Goal: Find specific fact: Find specific page/section

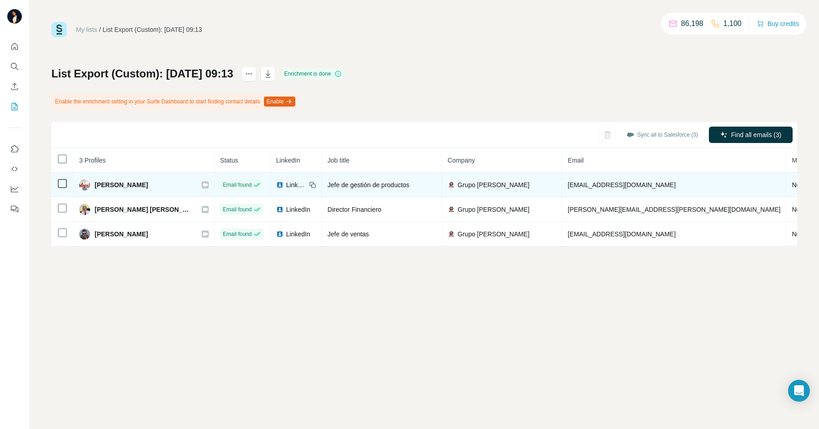
click at [203, 185] on icon at bounding box center [205, 184] width 5 height 7
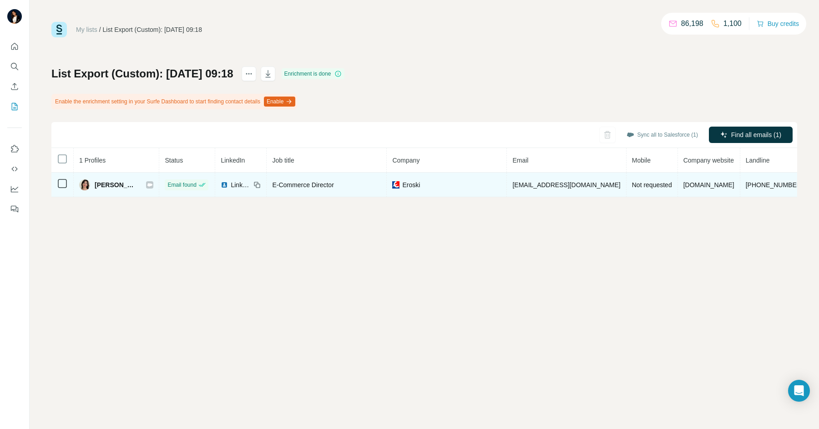
click at [147, 183] on icon at bounding box center [149, 184] width 5 height 3
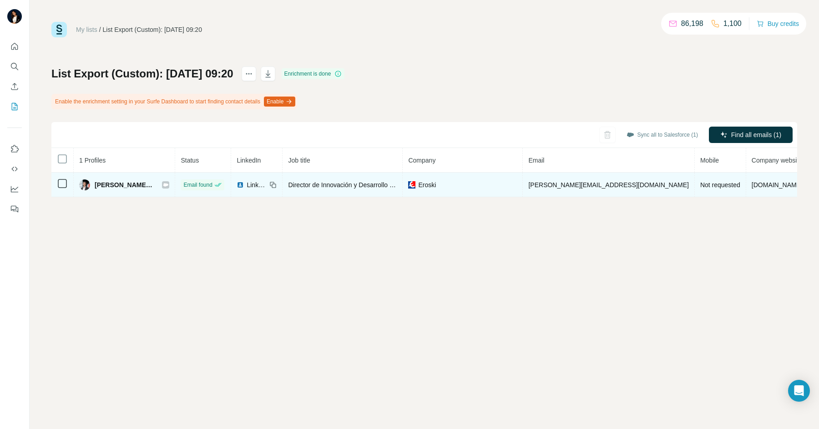
click at [163, 187] on icon at bounding box center [165, 184] width 5 height 7
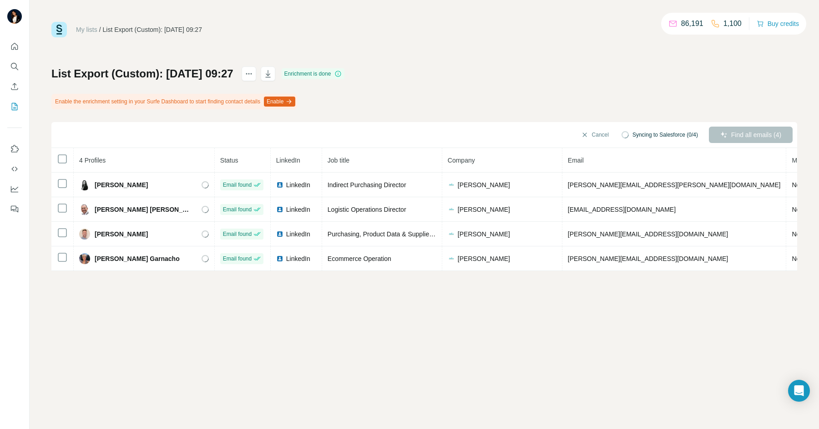
click at [365, 331] on div "My lists / List Export (Custom): 14/08/2025 09:27 86,191 1,100 Buy credits List…" at bounding box center [425, 214] width 790 height 429
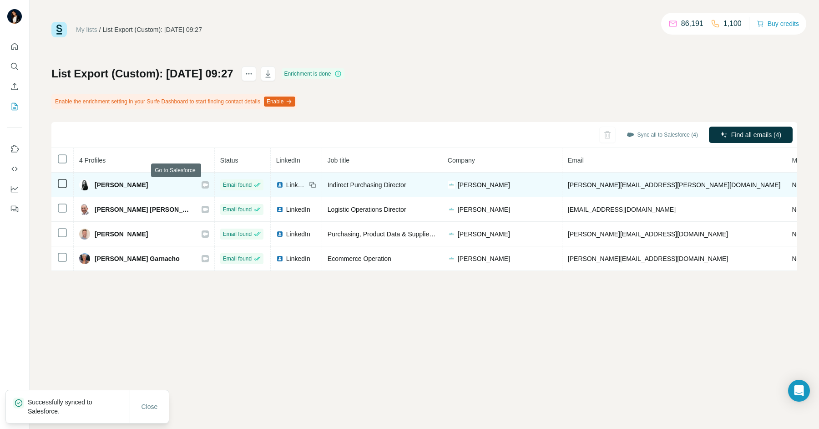
click at [203, 186] on icon at bounding box center [205, 184] width 5 height 7
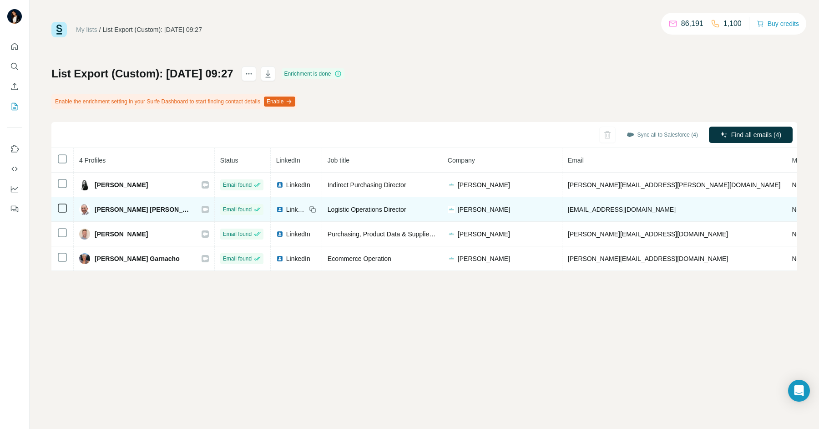
click at [203, 210] on icon at bounding box center [205, 209] width 5 height 7
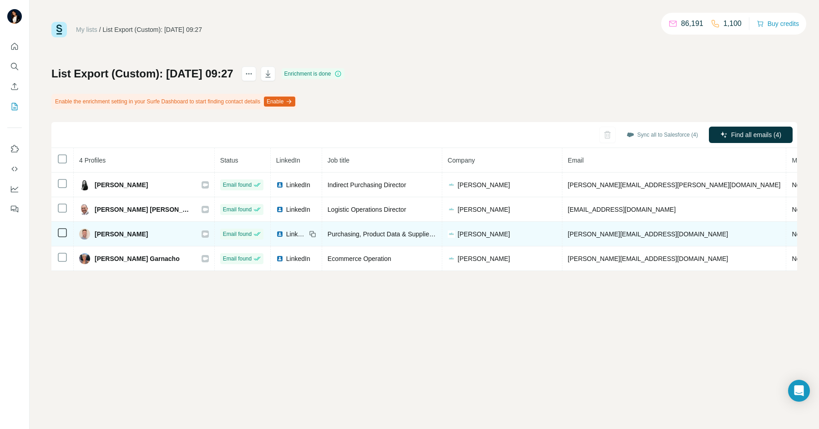
click at [203, 233] on icon at bounding box center [205, 233] width 5 height 3
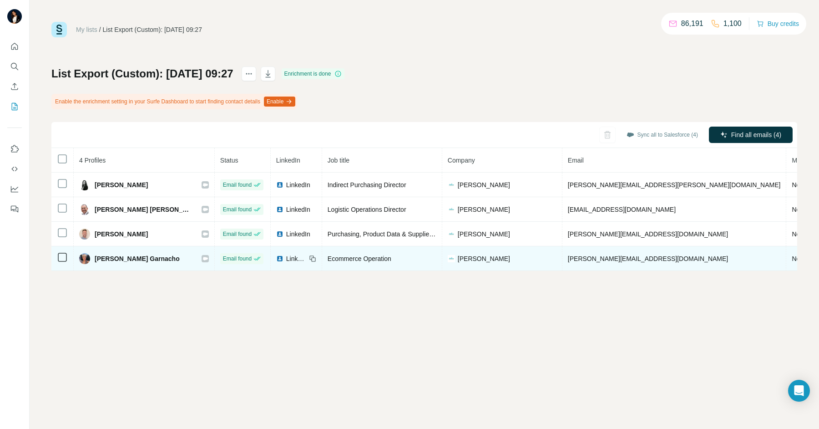
click at [203, 258] on icon at bounding box center [205, 258] width 5 height 3
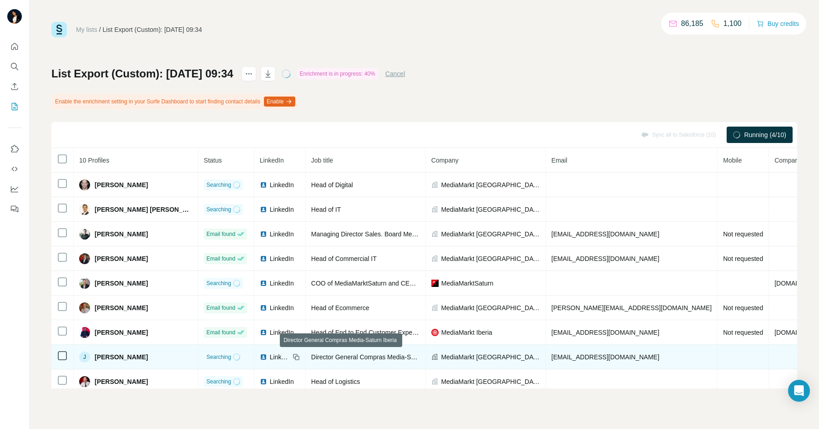
click at [336, 356] on span "Director General Compras Media-Saturn Iberia" at bounding box center [377, 356] width 132 height 7
copy tr "Director General Compras Media-Saturn Iberia"
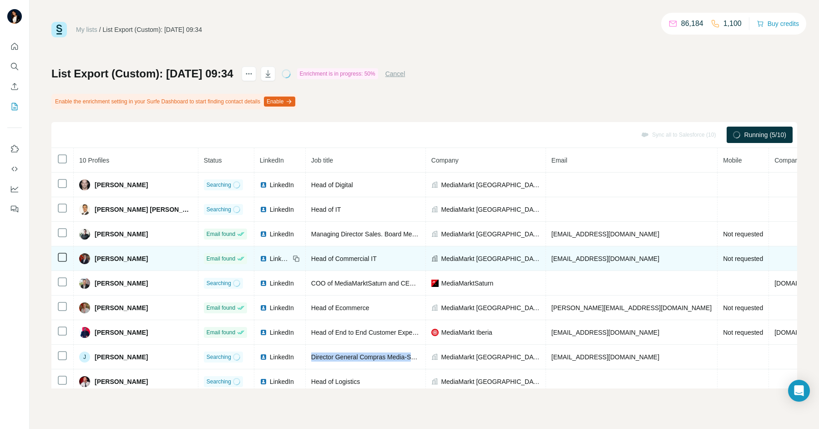
click at [319, 263] on td "Head of Commercial IT" at bounding box center [366, 258] width 120 height 25
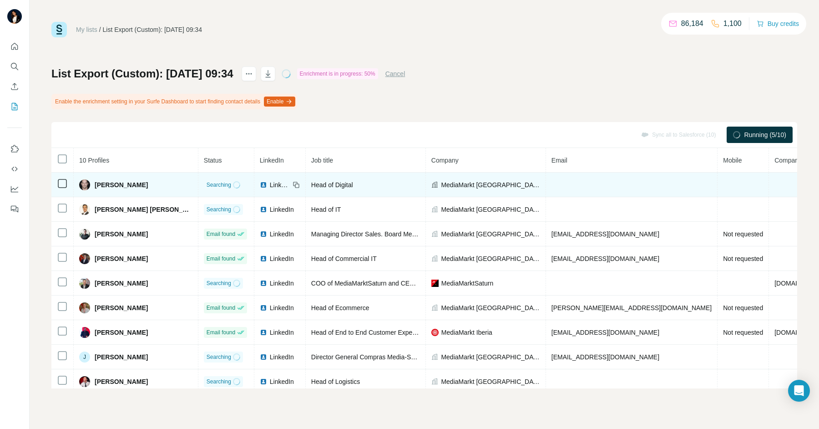
click at [328, 185] on span "Head of Digital" at bounding box center [332, 184] width 42 height 7
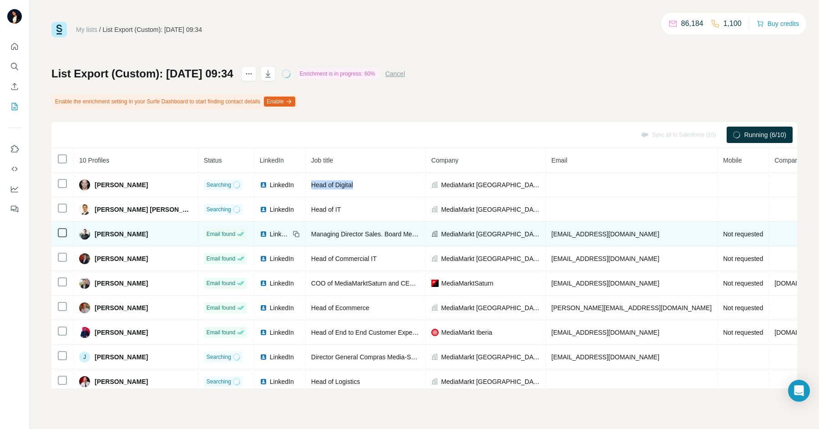
click at [363, 230] on span "Managing Director Sales. Board Member." at bounding box center [369, 233] width 117 height 7
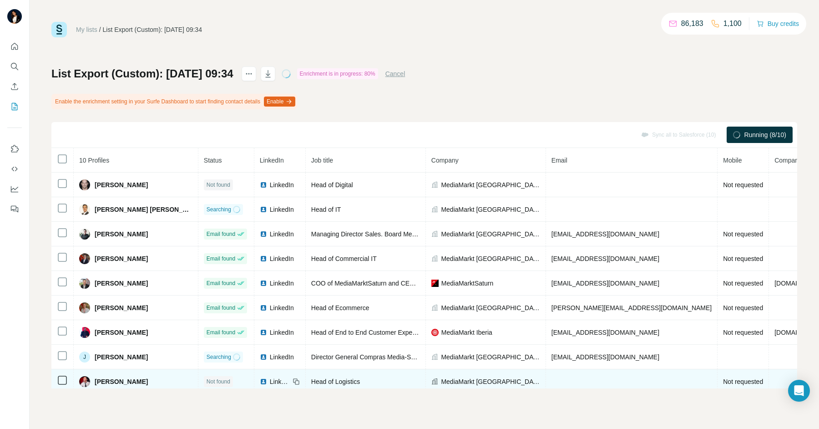
click at [322, 378] on span "Head of Logistics" at bounding box center [335, 381] width 49 height 7
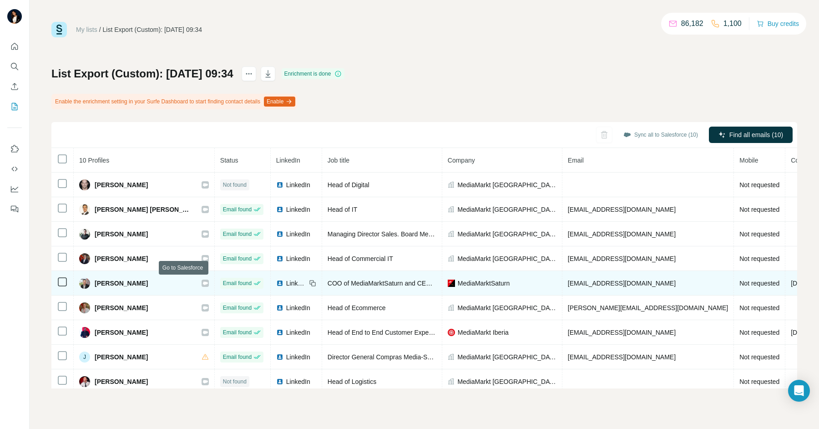
click at [203, 283] on icon at bounding box center [205, 282] width 5 height 3
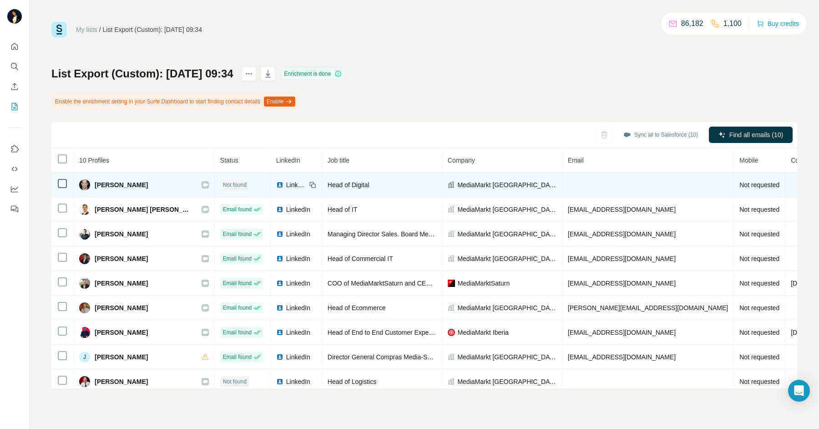
click at [203, 186] on icon at bounding box center [205, 184] width 5 height 7
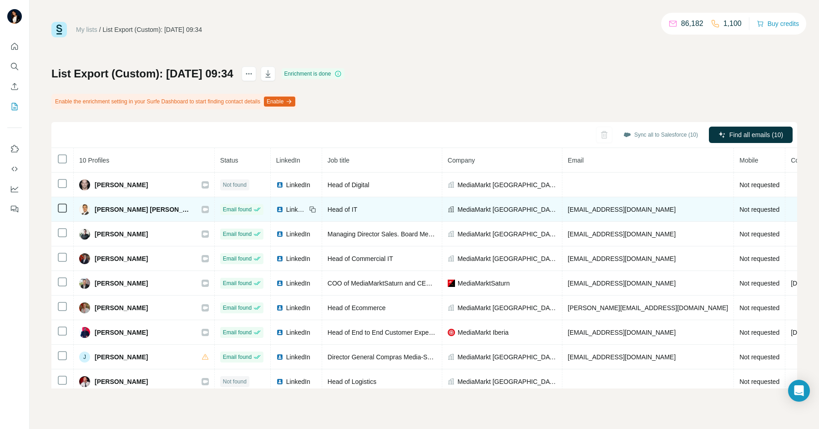
click at [203, 208] on icon at bounding box center [205, 209] width 5 height 3
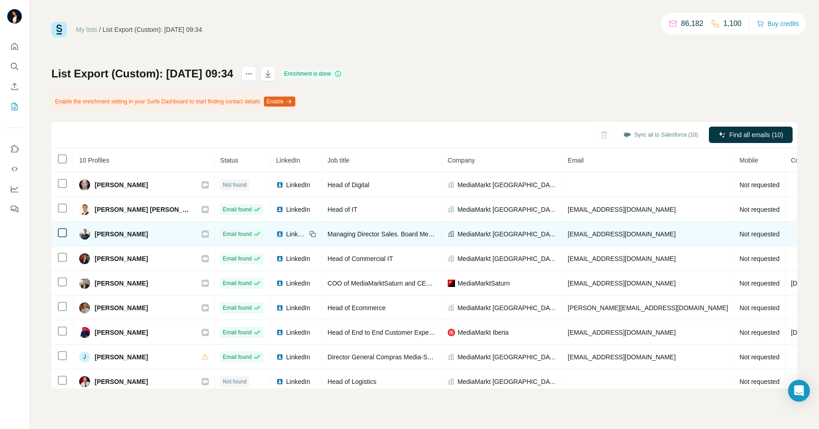
click at [203, 234] on icon at bounding box center [205, 233] width 5 height 3
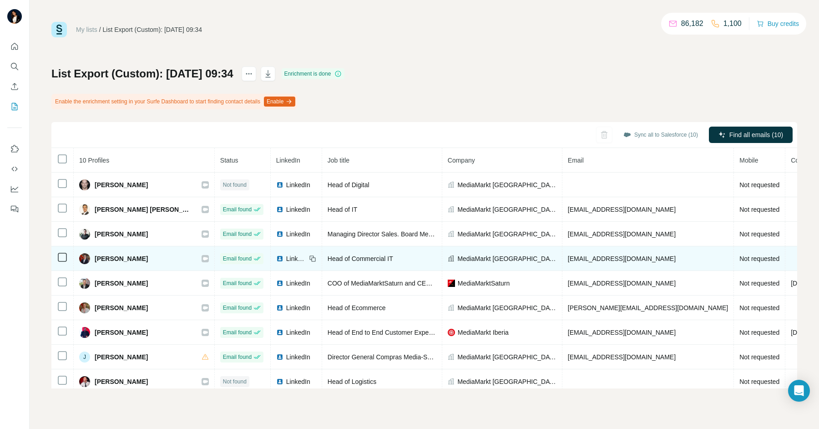
click at [203, 258] on icon at bounding box center [205, 258] width 5 height 3
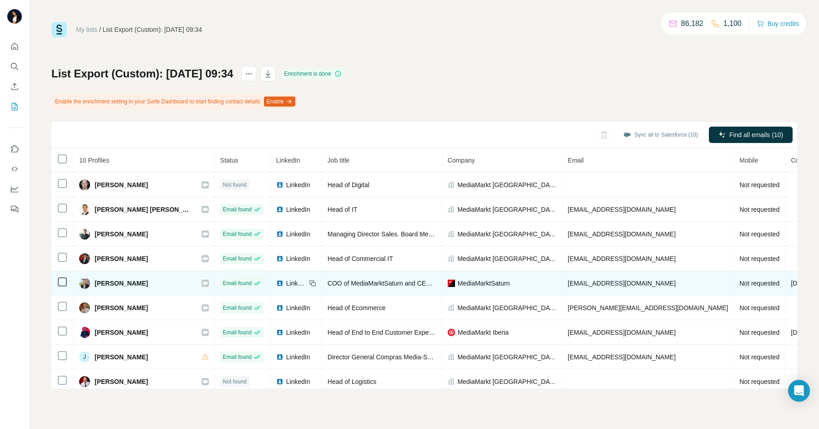
click at [203, 284] on icon at bounding box center [205, 283] width 5 height 7
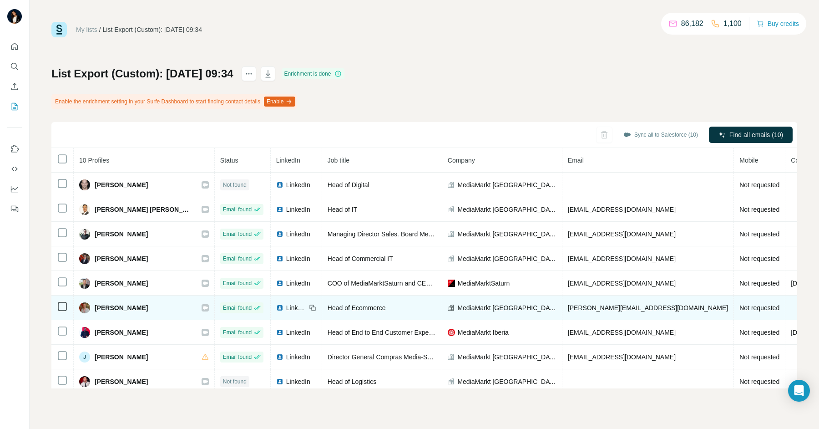
click at [203, 306] on icon at bounding box center [205, 307] width 5 height 3
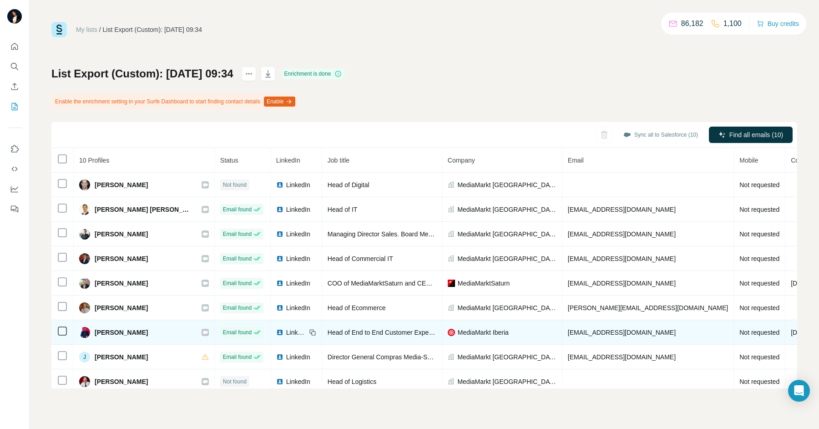
click at [203, 331] on icon at bounding box center [205, 332] width 5 height 3
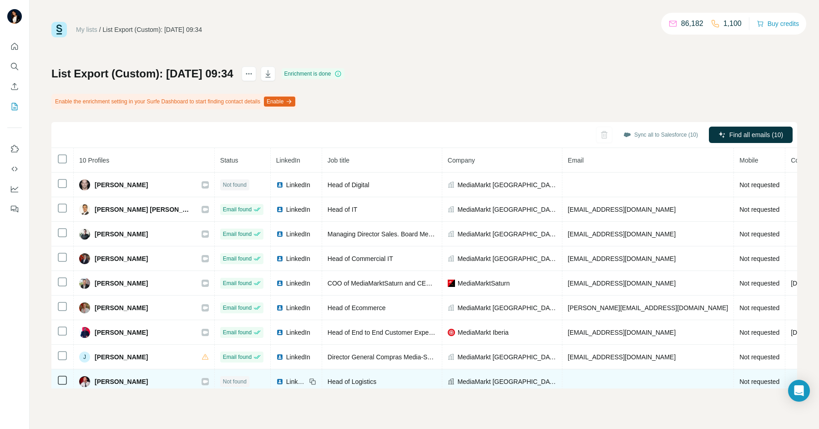
click at [203, 381] on icon at bounding box center [205, 381] width 5 height 7
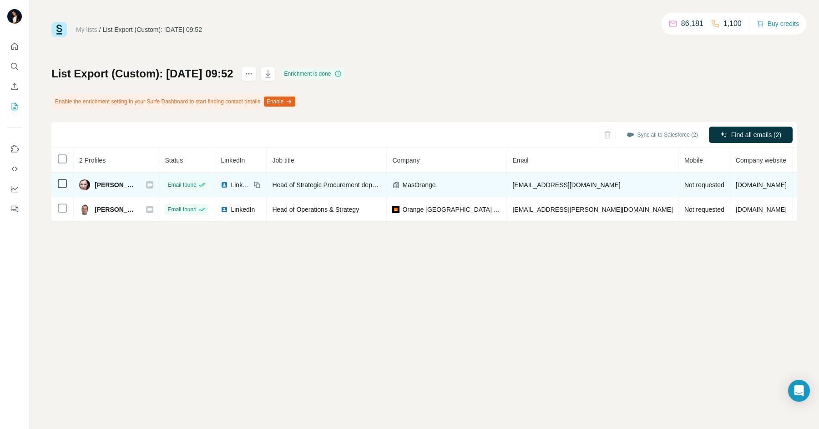
click at [153, 184] on div at bounding box center [149, 184] width 7 height 7
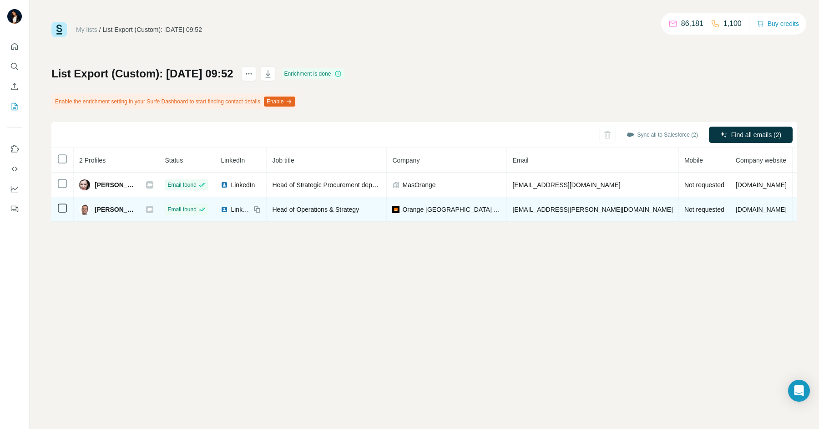
click at [153, 209] on icon at bounding box center [149, 209] width 5 height 3
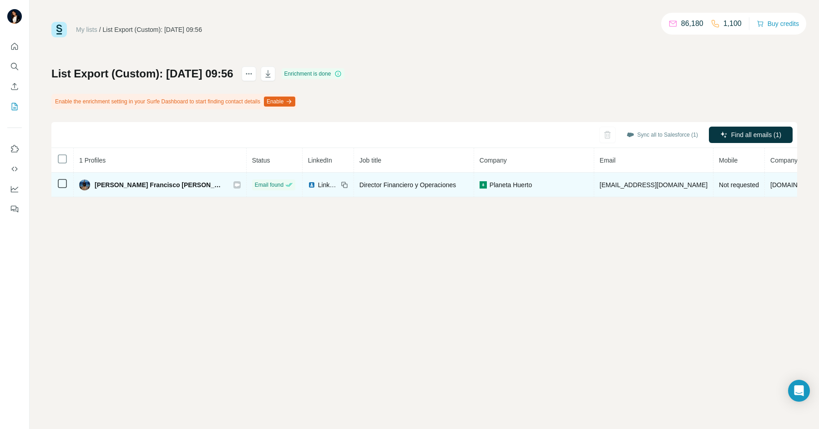
click at [234, 181] on icon at bounding box center [236, 184] width 5 height 7
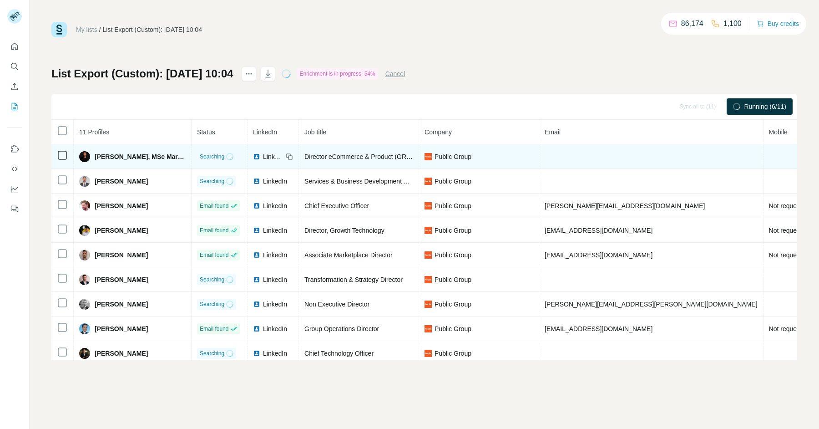
click at [396, 154] on span "Director eCommerce & Product (GR, [GEOGRAPHIC_DATA])" at bounding box center [392, 156] width 174 height 7
click at [396, 154] on table "11 Profiles Status LinkedIn Job title Company Email Mobile Company website Land…" at bounding box center [537, 255] width 972 height 270
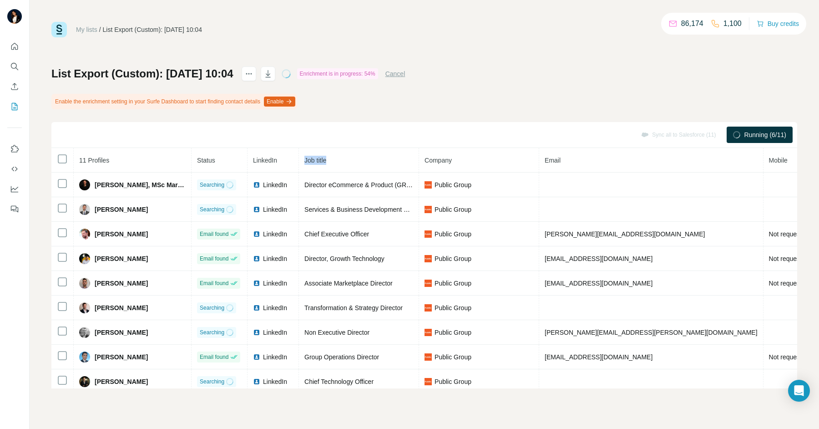
click at [396, 154] on th "Job title" at bounding box center [359, 160] width 120 height 25
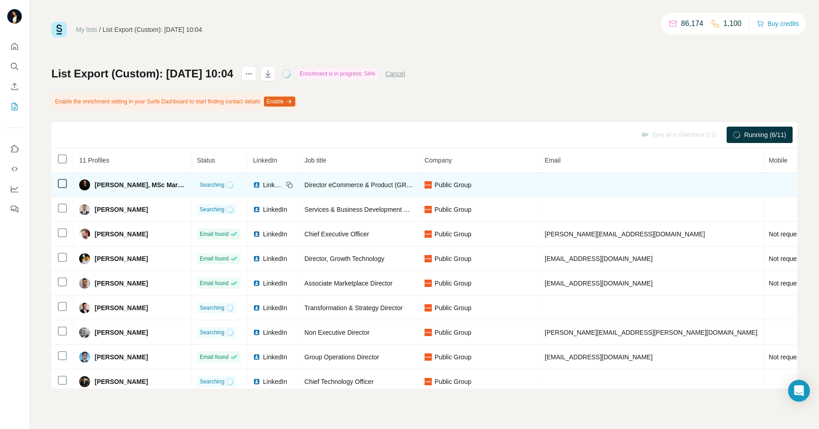
click at [394, 179] on td "Director eCommerce & Product (GR, CY)" at bounding box center [359, 185] width 120 height 25
copy span "Director eCommerce & Product (GR, CY)"
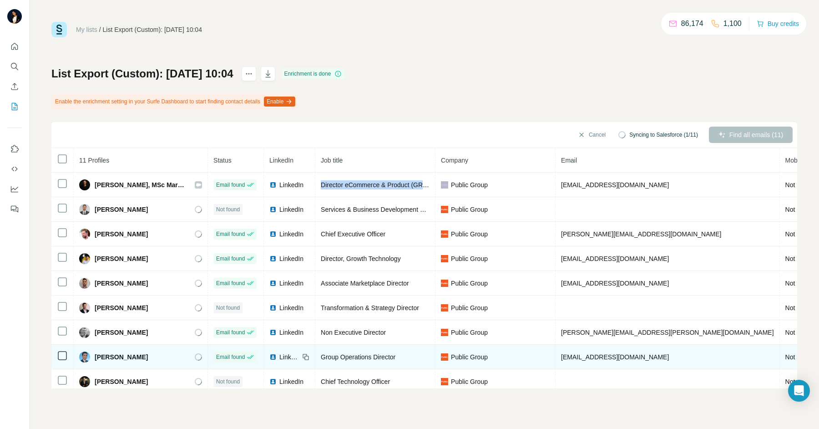
click at [332, 354] on span "Group Operations Director" at bounding box center [358, 356] width 75 height 7
copy span "Group Operations Director"
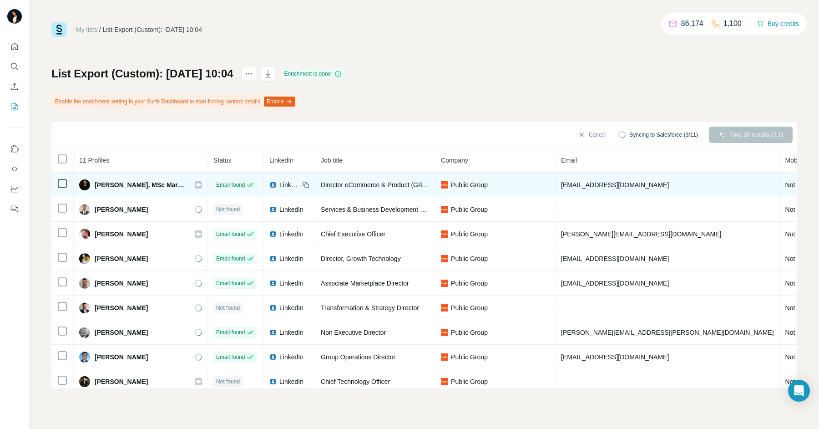
click at [201, 183] on icon at bounding box center [198, 184] width 5 height 3
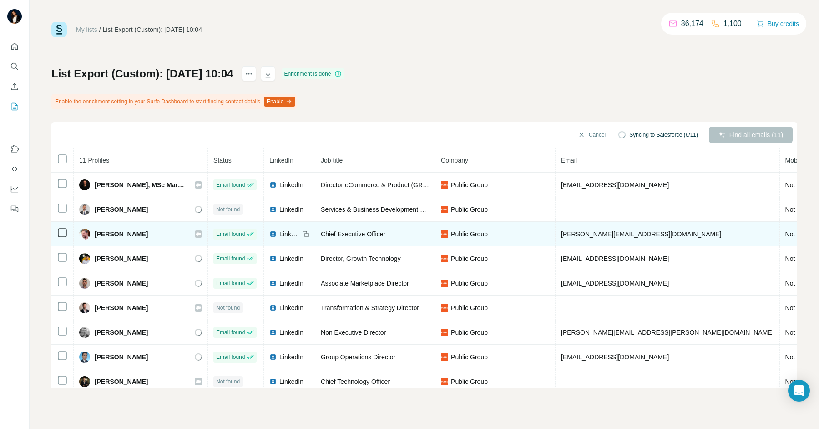
click at [201, 232] on icon at bounding box center [198, 233] width 5 height 3
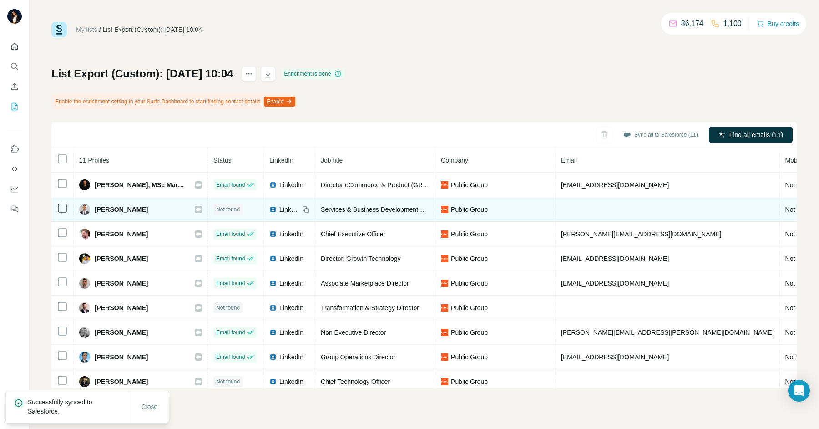
click at [202, 208] on div at bounding box center [198, 209] width 7 height 7
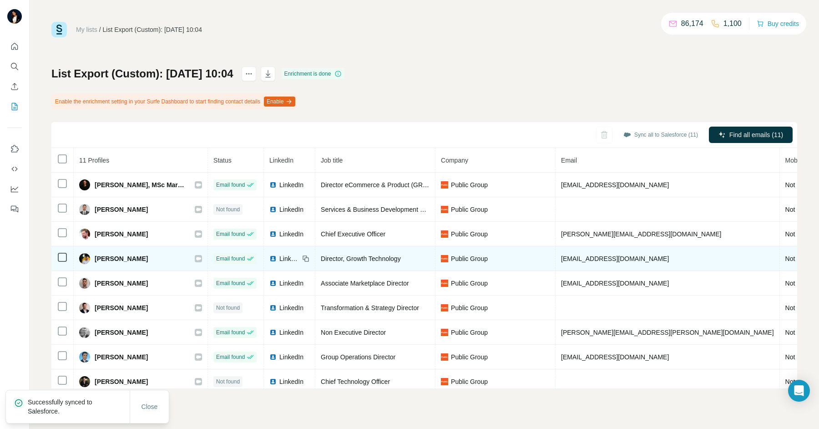
click at [202, 255] on div at bounding box center [198, 258] width 7 height 7
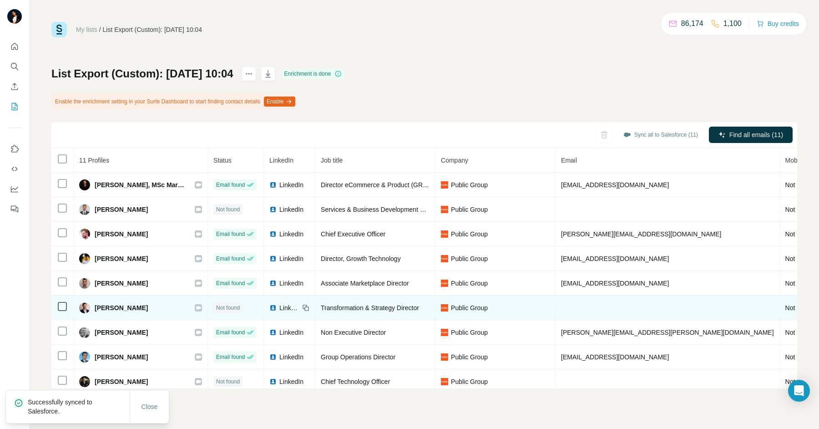
drag, startPoint x: 208, startPoint y: 278, endPoint x: 208, endPoint y: 295, distance: 16.8
click at [201, 280] on icon at bounding box center [198, 283] width 5 height 7
click at [201, 304] on icon at bounding box center [198, 307] width 5 height 7
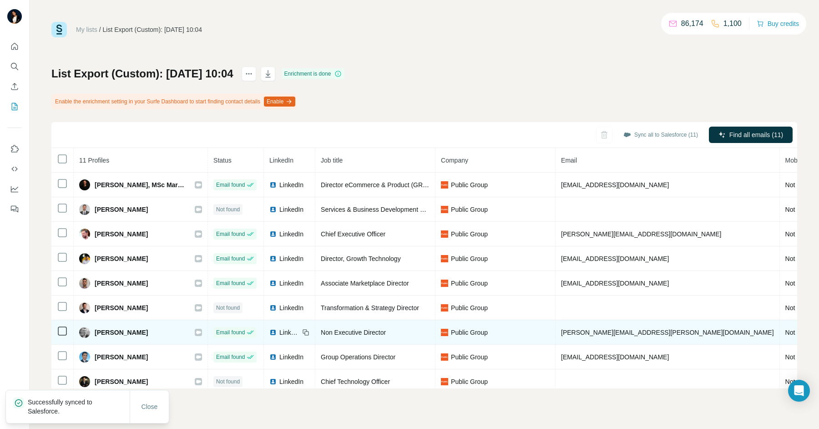
click at [201, 329] on icon at bounding box center [198, 332] width 5 height 7
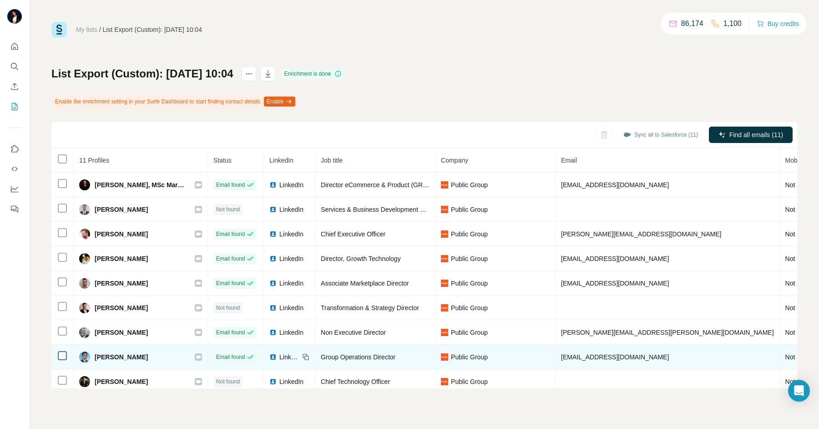
click at [202, 354] on div at bounding box center [198, 356] width 7 height 7
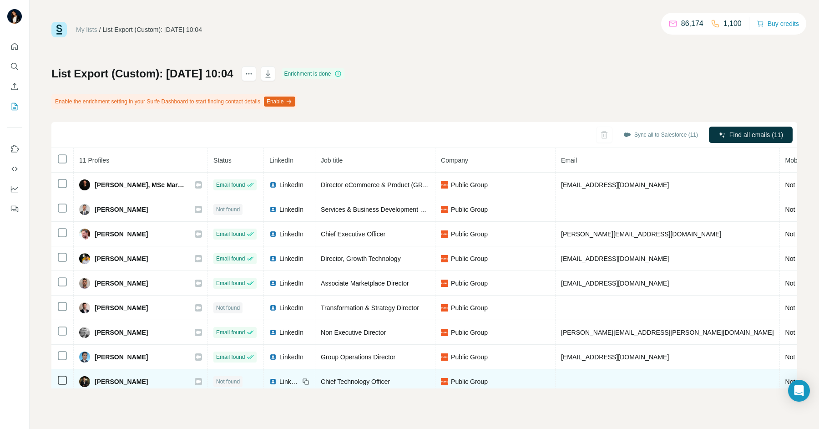
click at [201, 380] on icon at bounding box center [198, 381] width 5 height 3
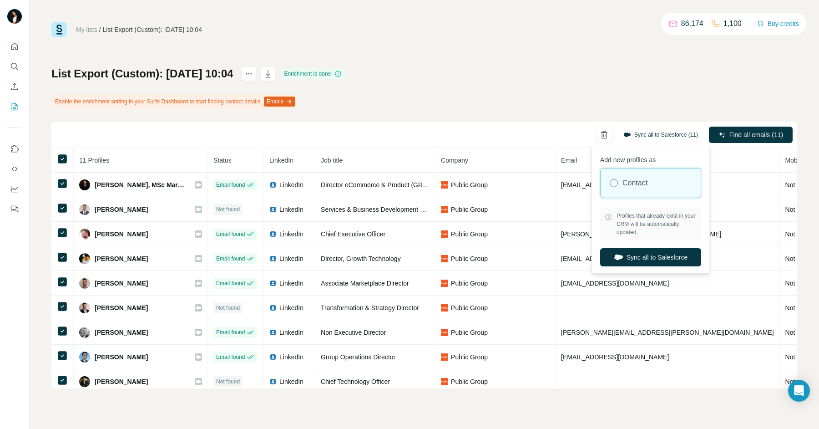
click at [644, 138] on button "Sync all to Salesforce (11)" at bounding box center [660, 135] width 87 height 14
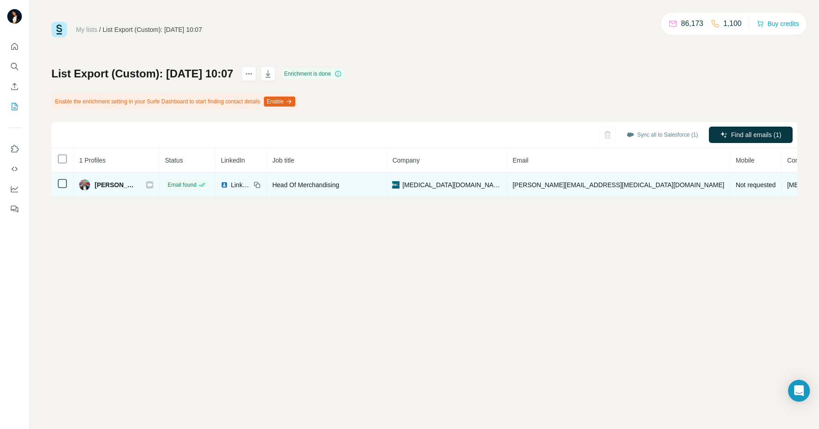
click at [153, 182] on icon at bounding box center [149, 184] width 5 height 7
click at [153, 185] on div at bounding box center [149, 184] width 7 height 7
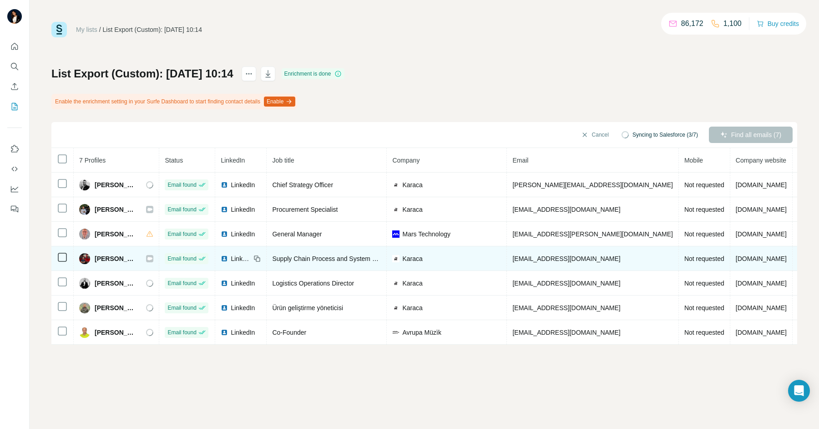
click at [316, 255] on span "Supply Chain Process and System Development Director" at bounding box center [353, 258] width 162 height 7
copy span "Supply Chain Process and System Development Director"
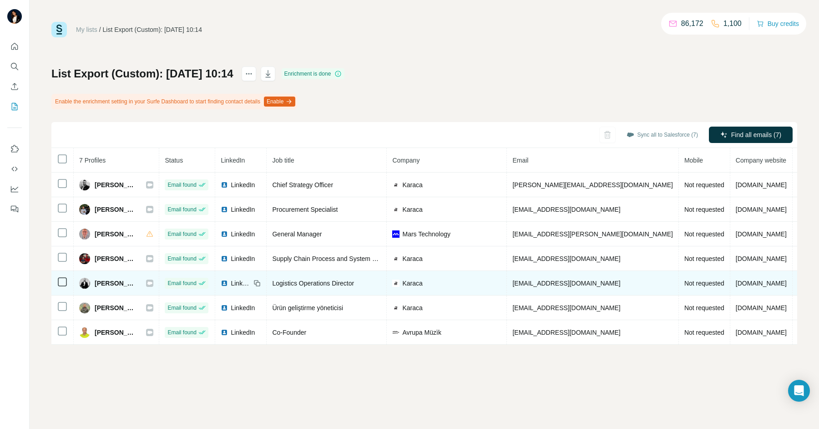
click at [292, 279] on div "Logistics Operations Director" at bounding box center [326, 283] width 109 height 9
click at [292, 280] on span "Logistics Operations Director" at bounding box center [313, 283] width 82 height 7
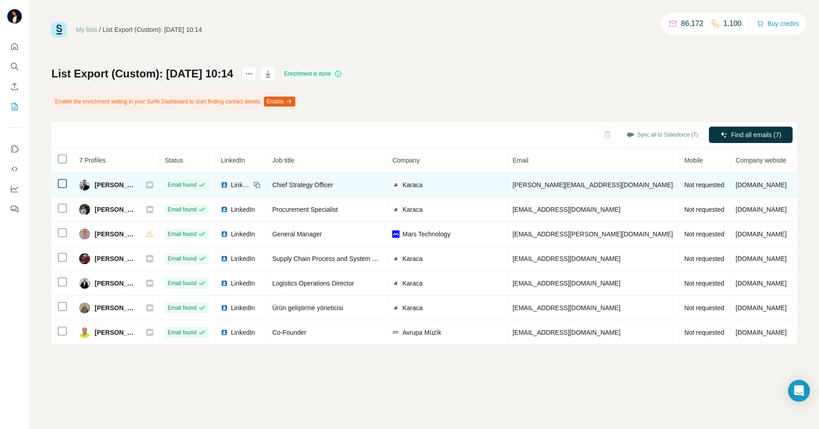
click at [148, 184] on icon at bounding box center [149, 184] width 5 height 3
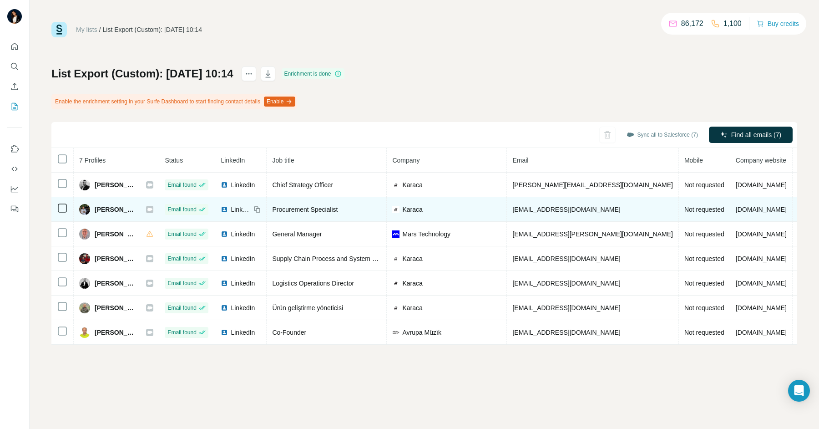
click at [147, 207] on icon at bounding box center [149, 209] width 5 height 7
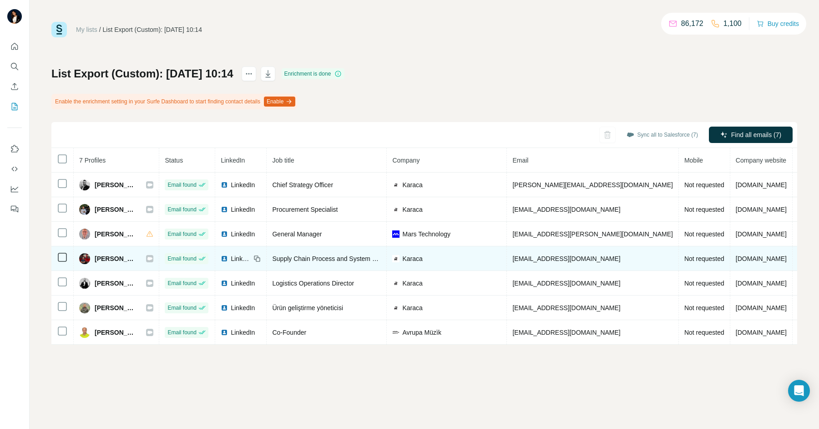
click at [149, 258] on icon at bounding box center [149, 258] width 5 height 3
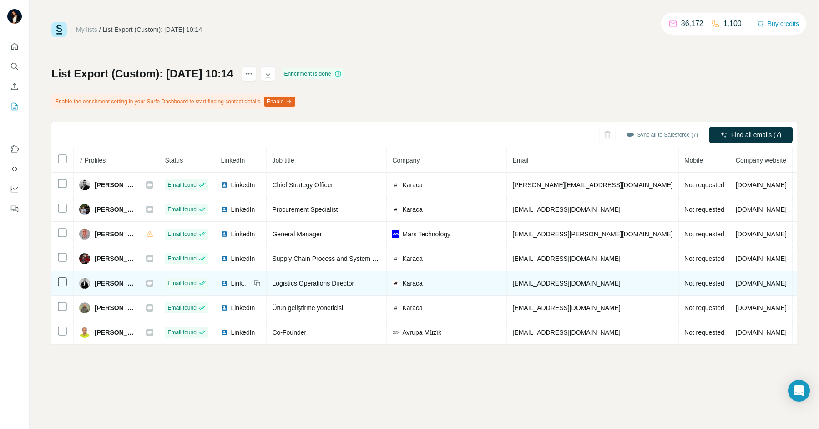
click at [147, 281] on icon at bounding box center [149, 282] width 5 height 3
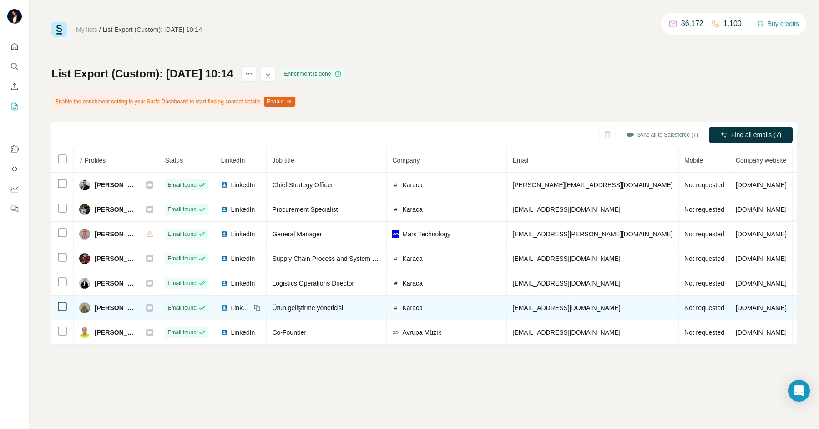
click at [147, 304] on icon at bounding box center [149, 307] width 5 height 7
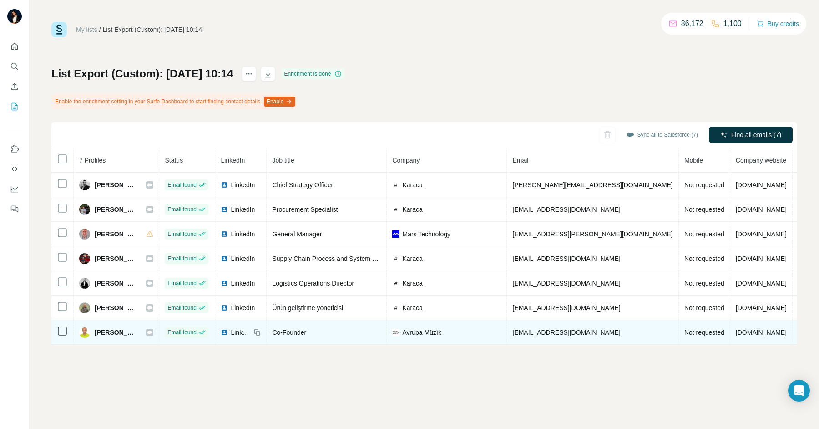
click at [149, 331] on icon at bounding box center [149, 332] width 5 height 3
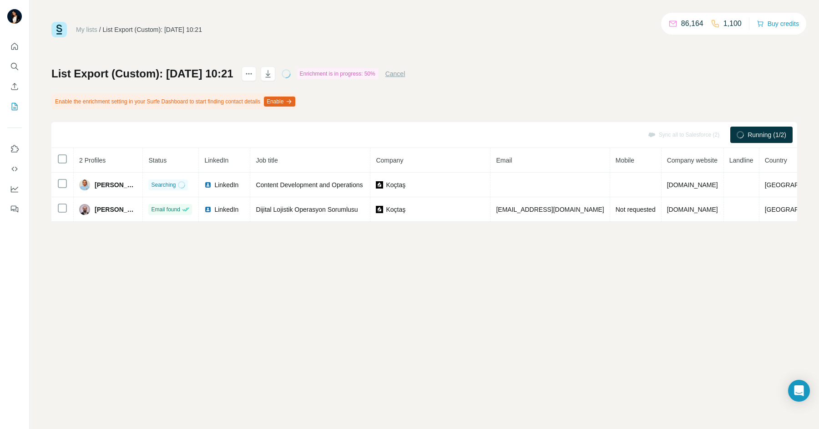
click at [166, 249] on div "My lists / List Export (Custom): [DATE] 10:21 86,164 1,100 Buy credits List Exp…" at bounding box center [425, 214] width 790 height 429
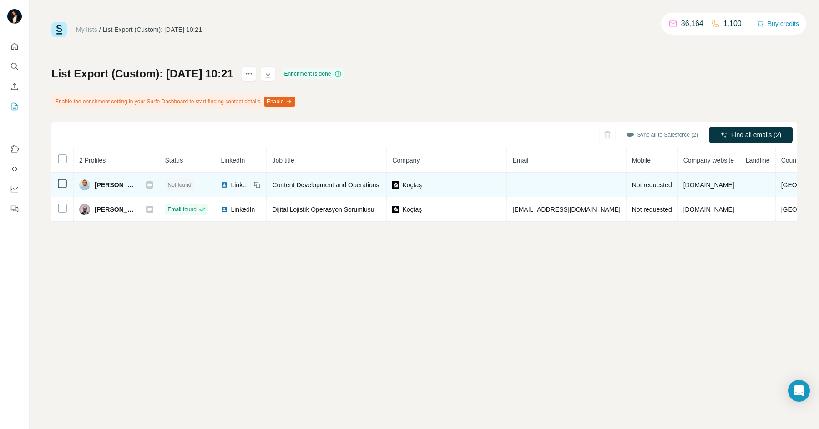
click at [149, 185] on div at bounding box center [149, 184] width 7 height 7
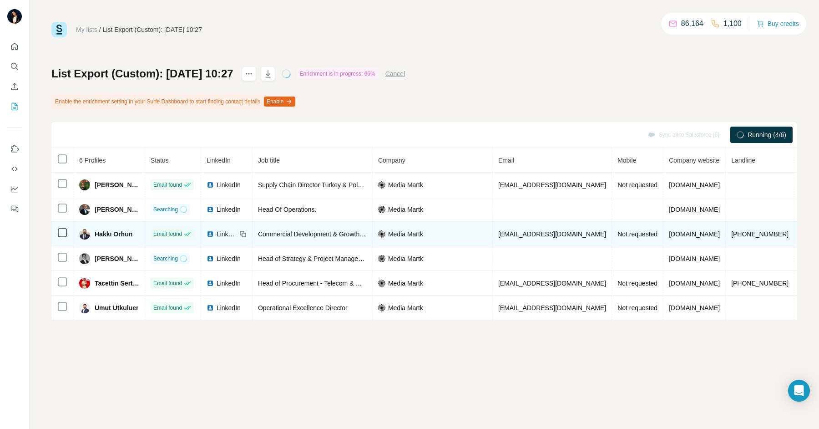
click at [311, 232] on span "Commercial Development & Growth Director" at bounding box center [321, 233] width 126 height 7
copy span "Commercial Development & Growth Director"
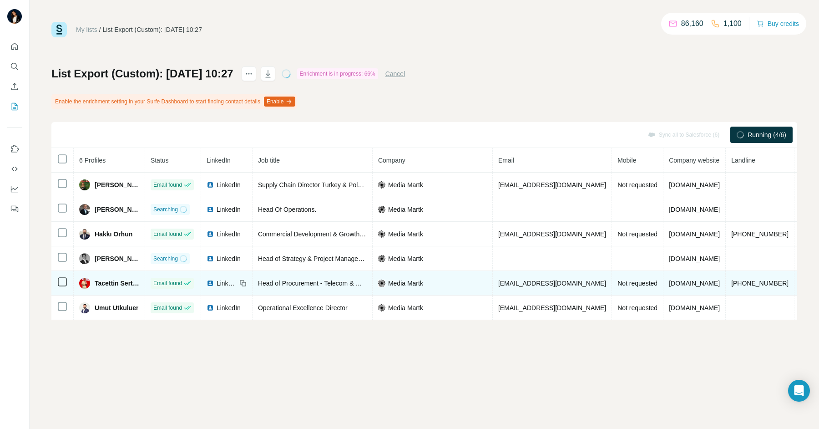
click at [313, 277] on td "Head of Procurement - Telecom & White Goods" at bounding box center [313, 283] width 120 height 25
copy span "Head of Procurement - Telecom & White Goods"
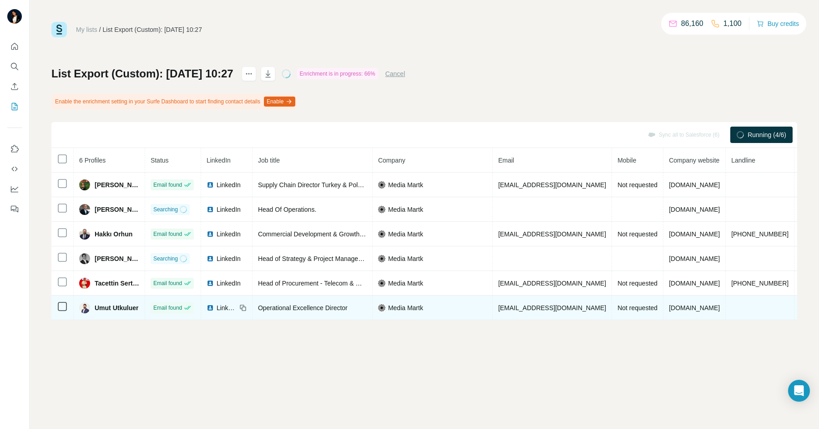
click at [325, 309] on span "Operational Excellence Director" at bounding box center [303, 307] width 90 height 7
copy span "Operational Excellence Director"
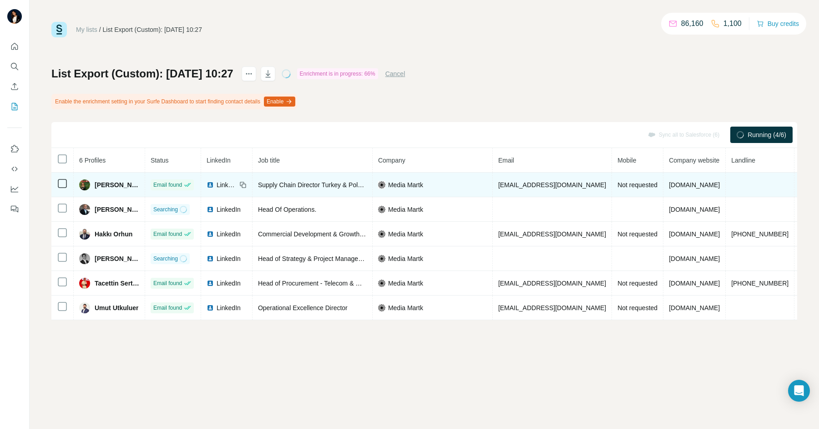
click at [328, 184] on span "Supply Chain Director Turkey & Poland at MediaMarkt Turkey" at bounding box center [385, 184] width 254 height 7
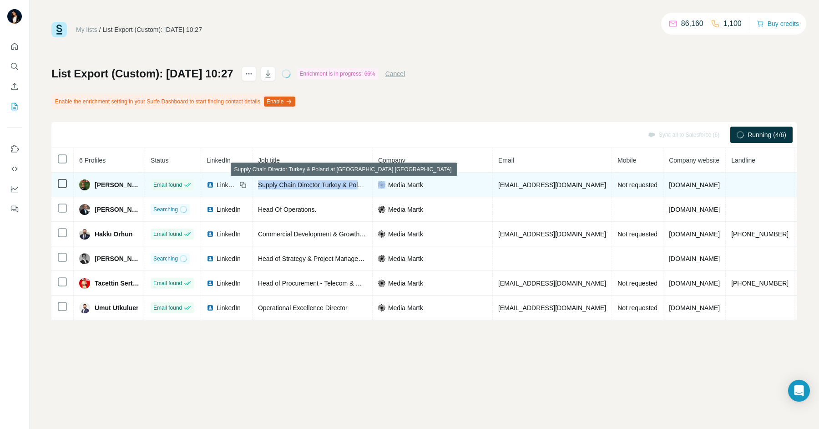
copy span "Supply Chain Director Turkey & Poland at MediaMarkt Turkey"
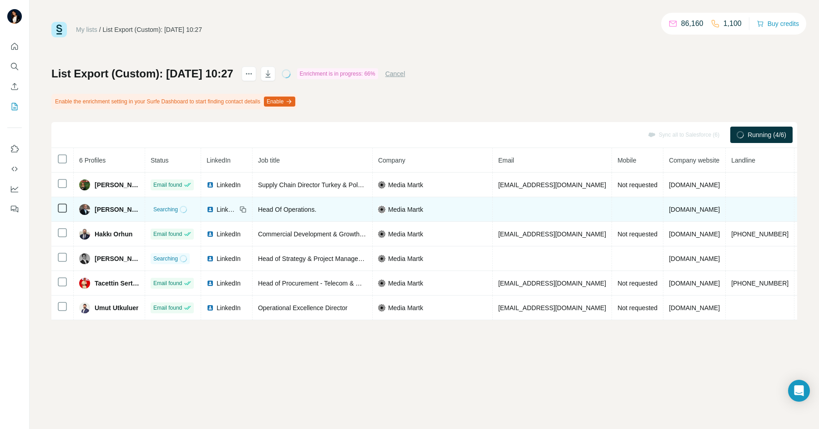
click at [305, 212] on span "Head Of Operations." at bounding box center [287, 209] width 58 height 7
copy span "Head Of Operations."
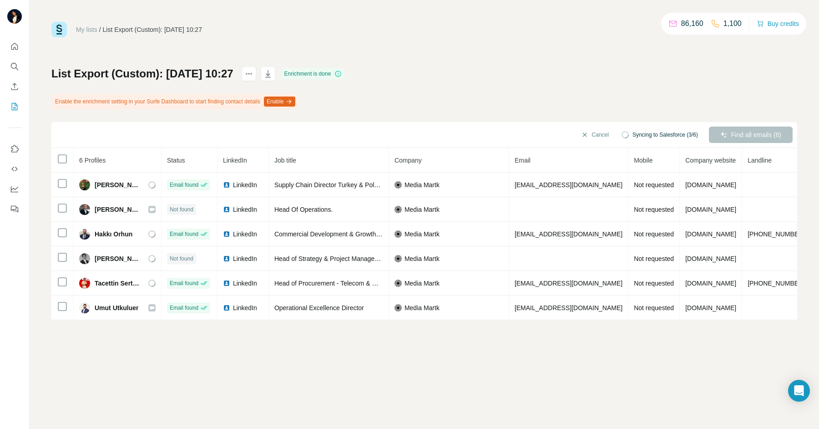
click at [404, 360] on div "My lists / List Export (Custom): 14/08/2025 10:27 86,160 1,100 Buy credits List…" at bounding box center [425, 214] width 790 height 429
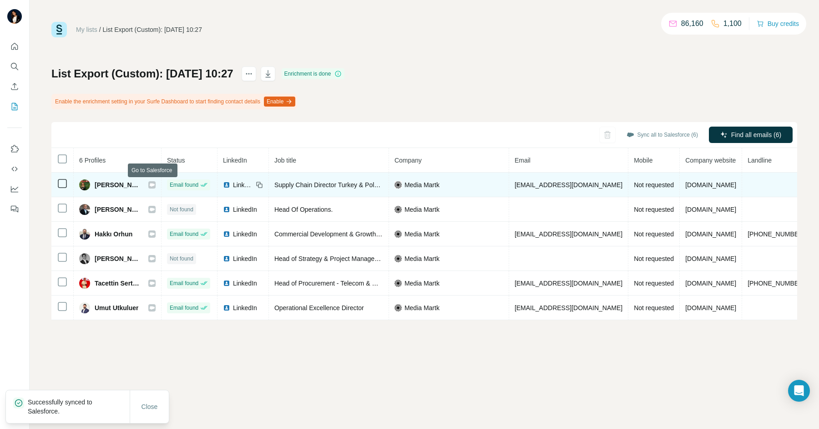
click at [151, 182] on icon at bounding box center [151, 184] width 5 height 7
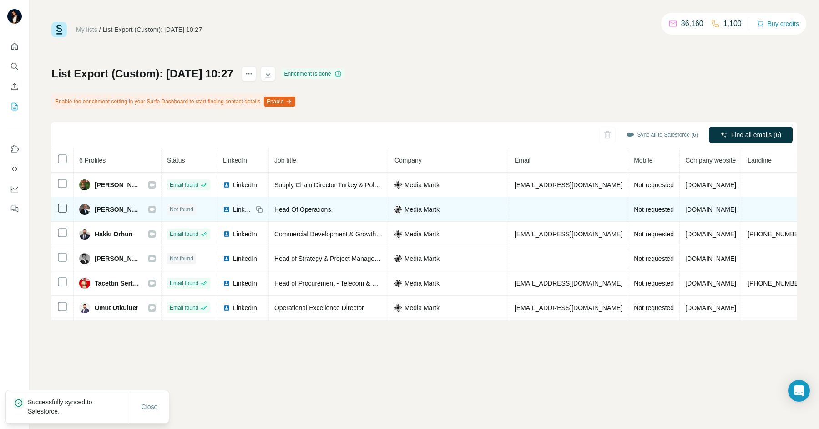
click at [153, 209] on icon at bounding box center [152, 209] width 5 height 3
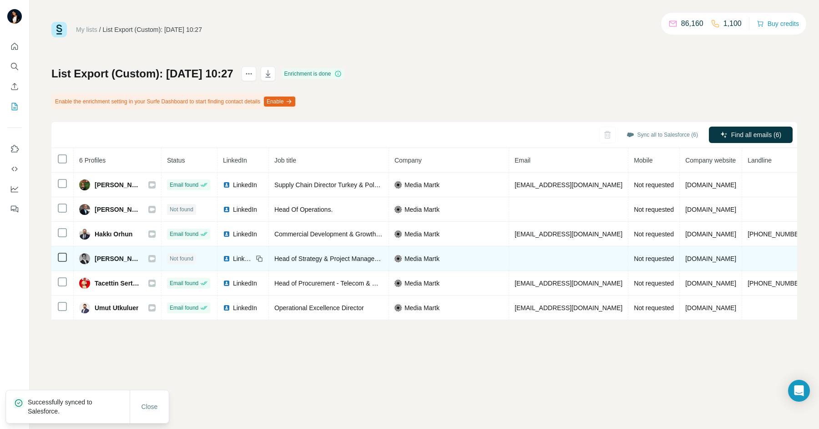
click at [154, 234] on icon at bounding box center [152, 233] width 5 height 3
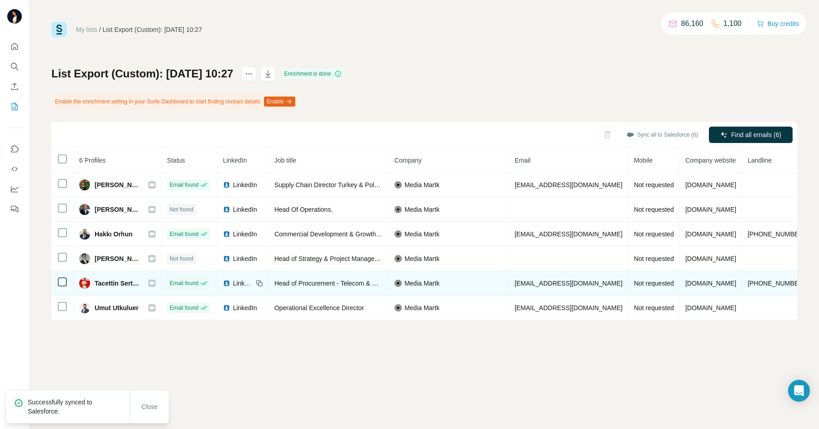
drag, startPoint x: 157, startPoint y: 258, endPoint x: 151, endPoint y: 290, distance: 32.4
click at [156, 258] on div at bounding box center [151, 258] width 7 height 7
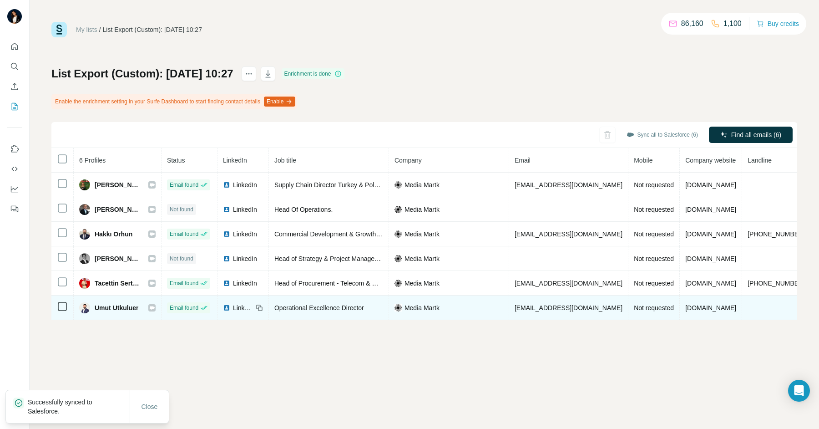
drag, startPoint x: 153, startPoint y: 284, endPoint x: 154, endPoint y: 295, distance: 10.5
click at [153, 284] on icon at bounding box center [151, 283] width 5 height 7
click at [154, 306] on icon at bounding box center [152, 307] width 5 height 3
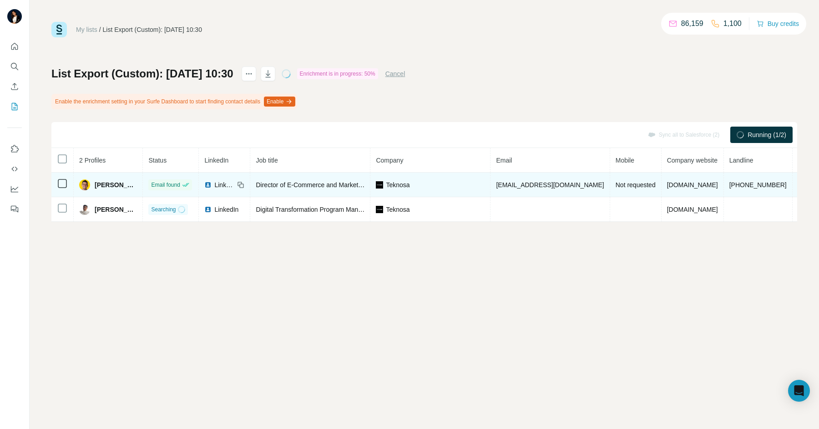
click at [292, 187] on span "Director of E-Commerce and Marketplace" at bounding box center [314, 184] width 117 height 7
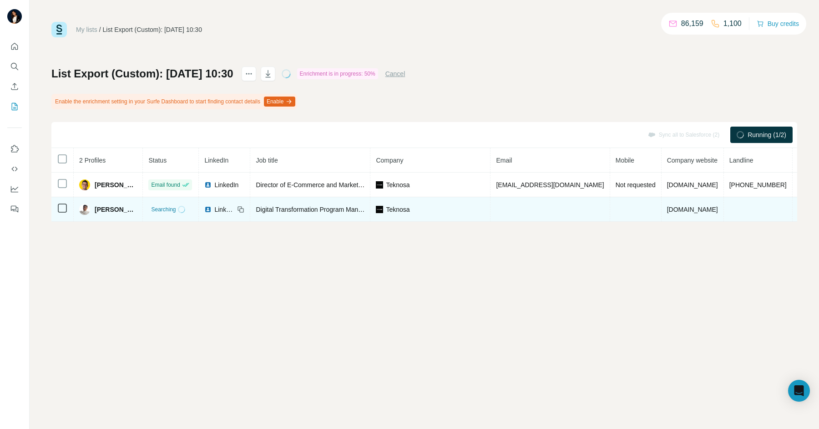
click at [292, 205] on div "Digital Transformation Program Manager" at bounding box center [310, 209] width 109 height 9
click at [291, 205] on div "Digital Transformation Program Manager" at bounding box center [310, 209] width 109 height 9
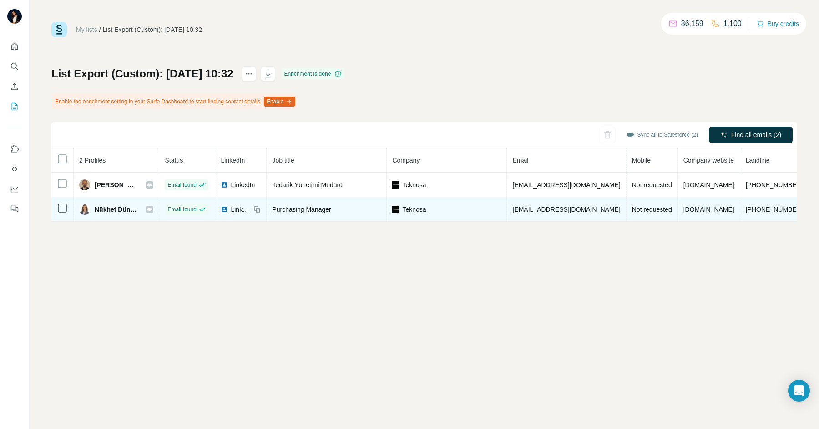
click at [282, 207] on span "Purchasing Manager" at bounding box center [301, 209] width 59 height 7
drag, startPoint x: 282, startPoint y: 207, endPoint x: 276, endPoint y: 207, distance: 5.9
click at [282, 207] on span "Purchasing Manager" at bounding box center [301, 209] width 59 height 7
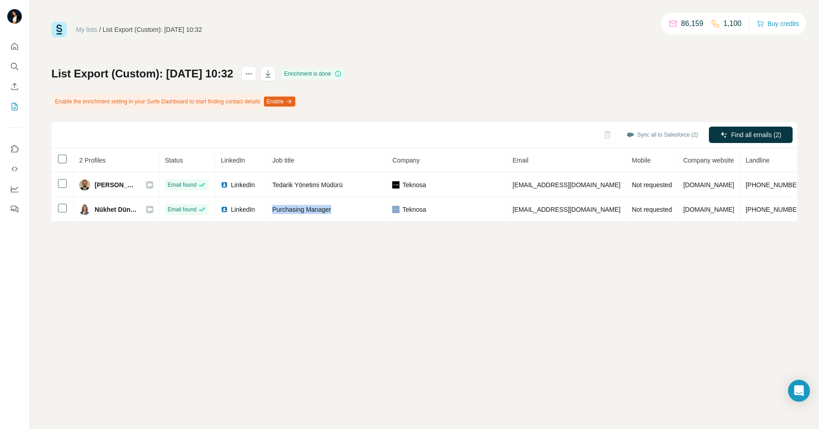
copy span "Purchasing Manager"
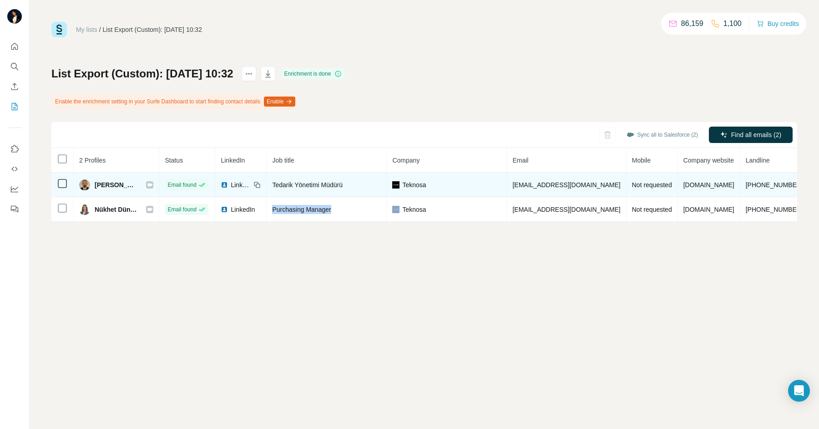
click at [320, 186] on span "Tedarik Yönetimi Müdürü" at bounding box center [307, 184] width 71 height 7
click at [319, 186] on span "Tedarik Yönetimi Müdürü" at bounding box center [307, 184] width 71 height 7
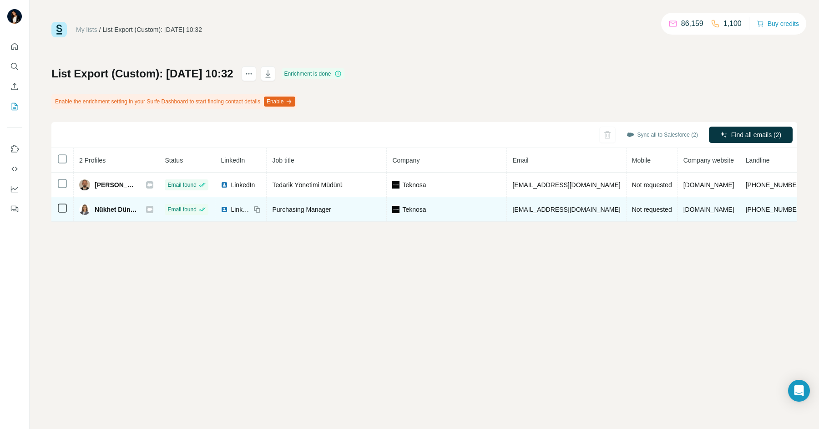
click at [147, 208] on icon at bounding box center [149, 209] width 5 height 3
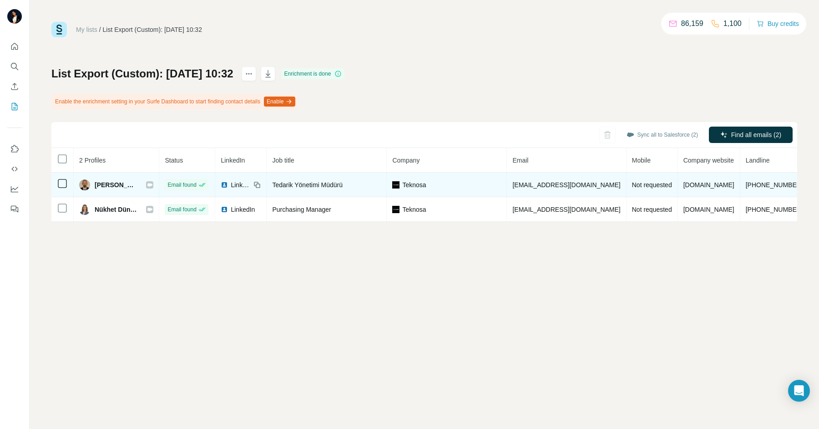
click at [147, 186] on icon at bounding box center [149, 184] width 5 height 7
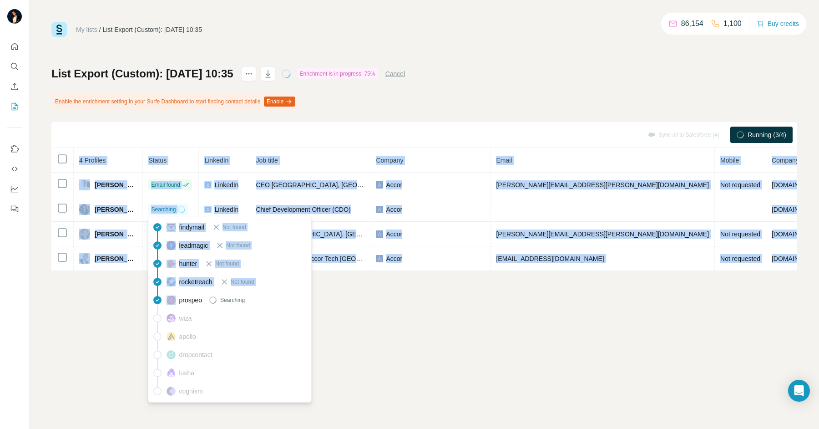
drag, startPoint x: 175, startPoint y: 307, endPoint x: 58, endPoint y: 309, distance: 117.0
click at [58, 309] on body "My lists / List Export (Custom): 14/08/2025 10:35 86,154 1,100 Buy credits List…" at bounding box center [409, 214] width 819 height 429
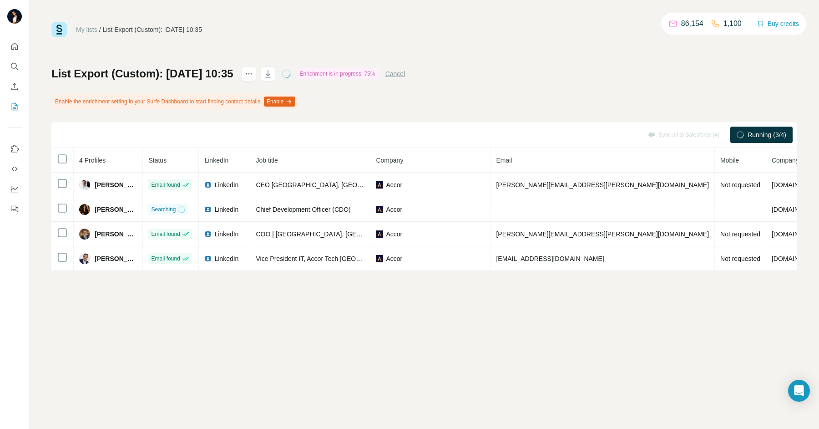
click at [58, 309] on div "My lists / List Export (Custom): 14/08/2025 10:35 86,154 1,100 Buy credits List…" at bounding box center [425, 214] width 790 height 429
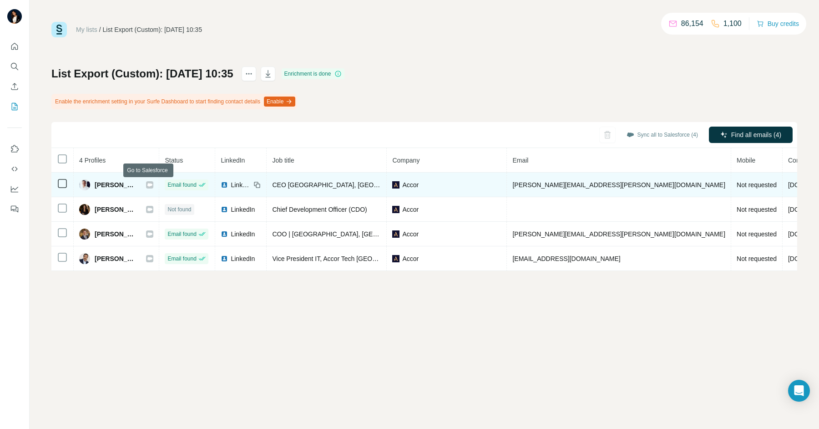
click at [148, 184] on icon at bounding box center [149, 184] width 5 height 3
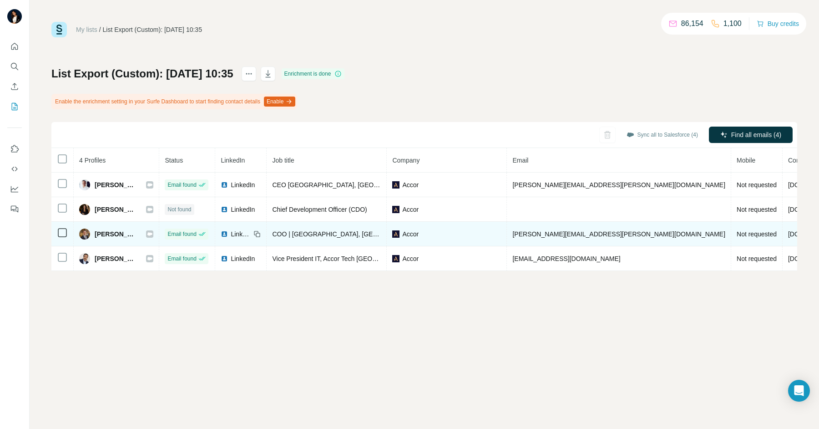
click at [315, 231] on span "COO | Middle East, Africa and Turkey - Premium, Midscale & Economy" at bounding box center [437, 233] width 331 height 7
copy span "COO | Middle East, Africa and Turkey - Premium, Midscale & Economy"
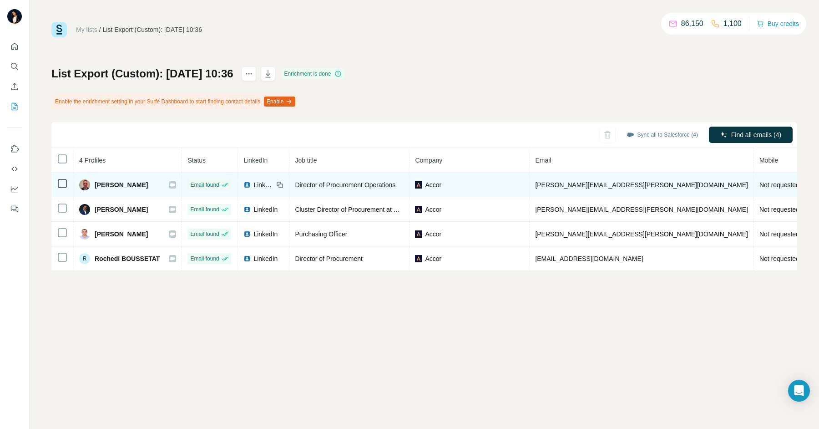
click at [319, 185] on span "Director of Procurement Operations" at bounding box center [345, 184] width 101 height 7
click at [318, 185] on span "Director of Procurement Operations" at bounding box center [345, 184] width 101 height 7
copy span "Director of Procurement Operations"
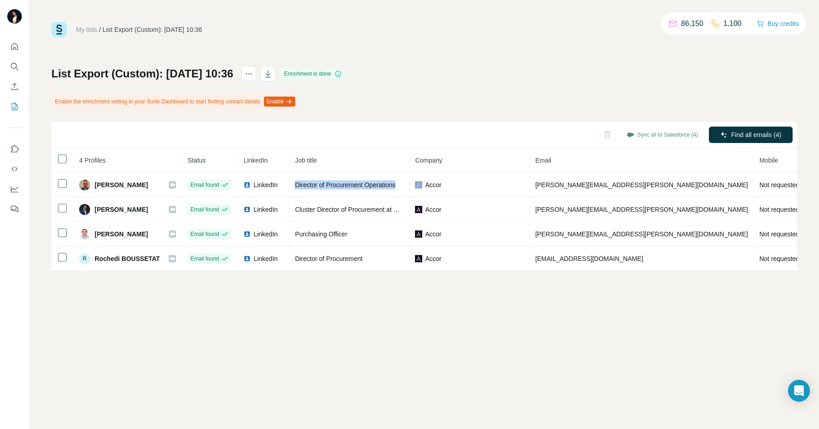
copy span "Director of Procurement Operations"
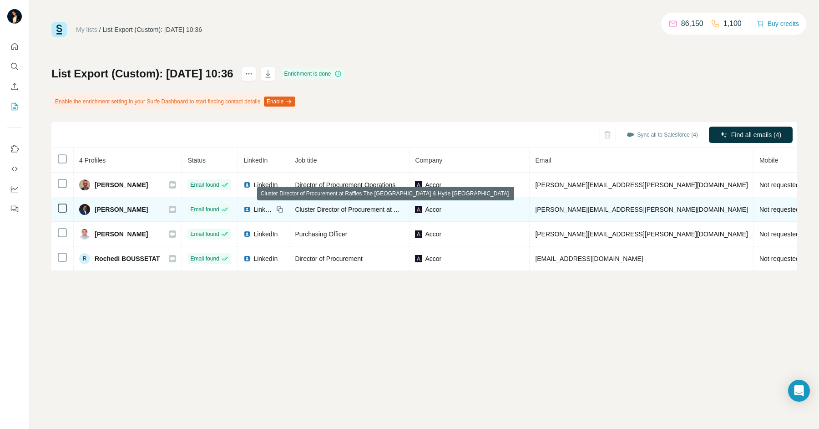
click at [361, 209] on span "Cluster Director of Procurement at Raffles The Palm Dubai & Hyde Dubai" at bounding box center [440, 209] width 290 height 7
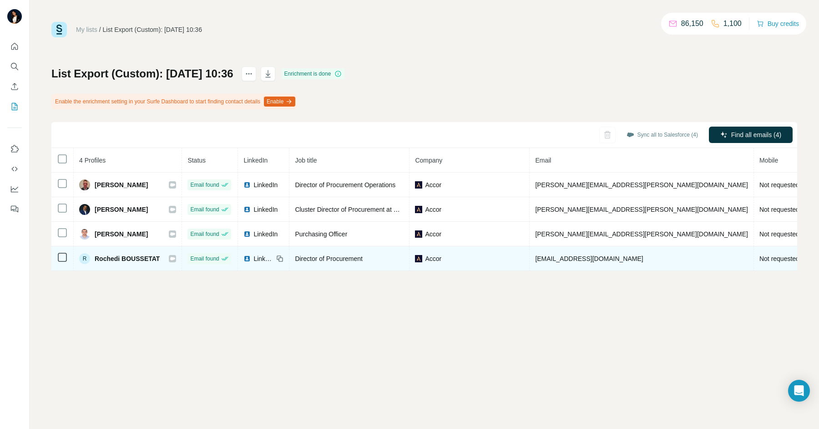
click at [341, 246] on td "Director of Procurement" at bounding box center [350, 258] width 120 height 25
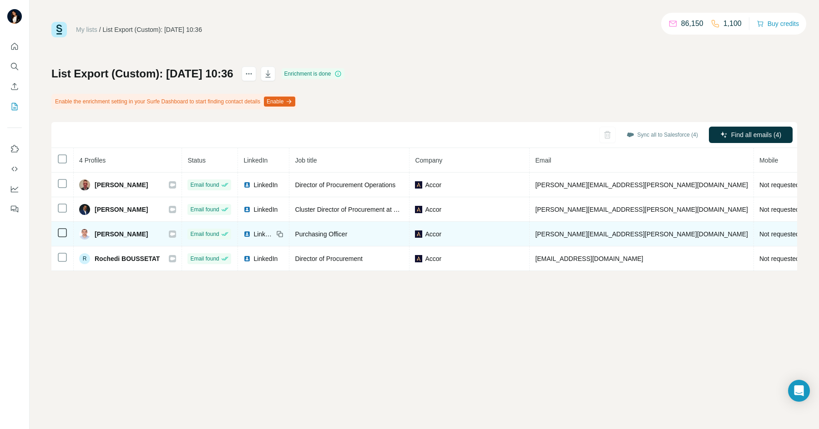
click at [340, 235] on span "Purchasing Officer" at bounding box center [321, 233] width 52 height 7
copy span "Purchasing Officer"
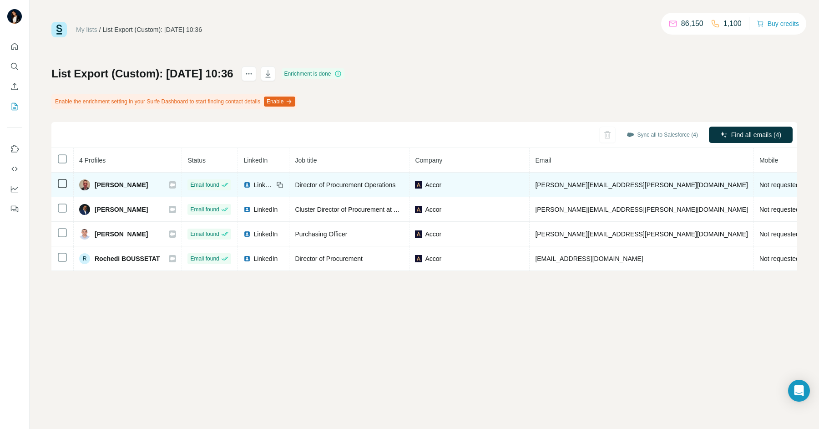
click at [175, 184] on icon at bounding box center [172, 184] width 5 height 3
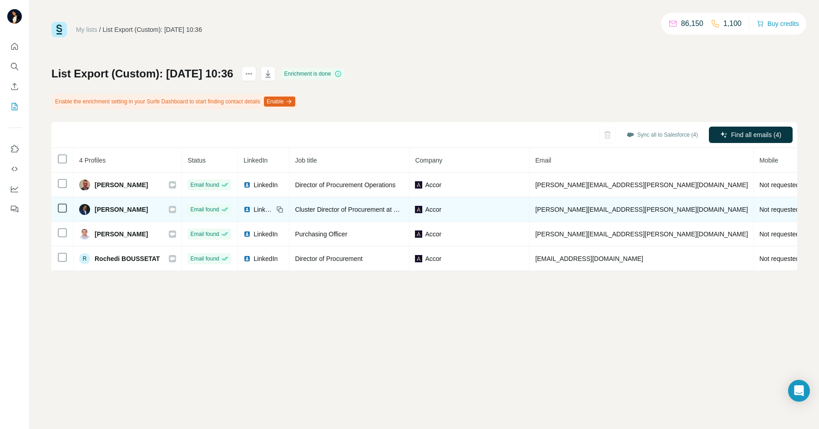
drag, startPoint x: 182, startPoint y: 202, endPoint x: 180, endPoint y: 206, distance: 4.9
click at [181, 203] on td "Jayaprakas Karimbanakkal" at bounding box center [128, 209] width 108 height 25
drag, startPoint x: 180, startPoint y: 209, endPoint x: 180, endPoint y: 216, distance: 7.3
click at [175, 210] on icon at bounding box center [172, 209] width 5 height 7
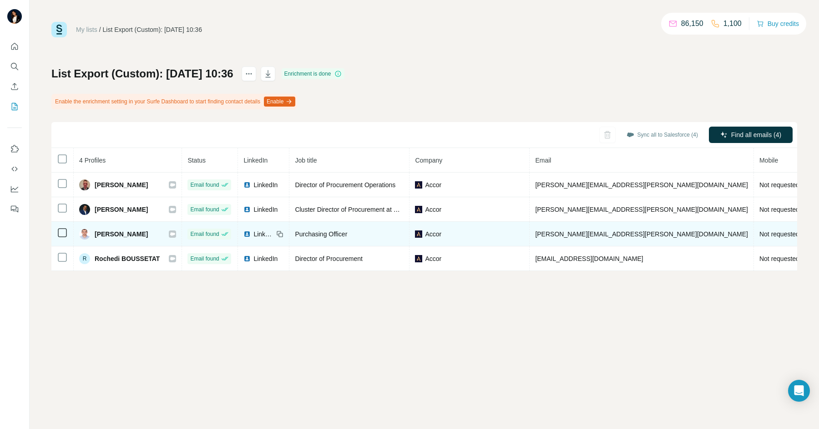
drag, startPoint x: 179, startPoint y: 230, endPoint x: 179, endPoint y: 235, distance: 5.5
click at [175, 231] on icon at bounding box center [172, 233] width 5 height 7
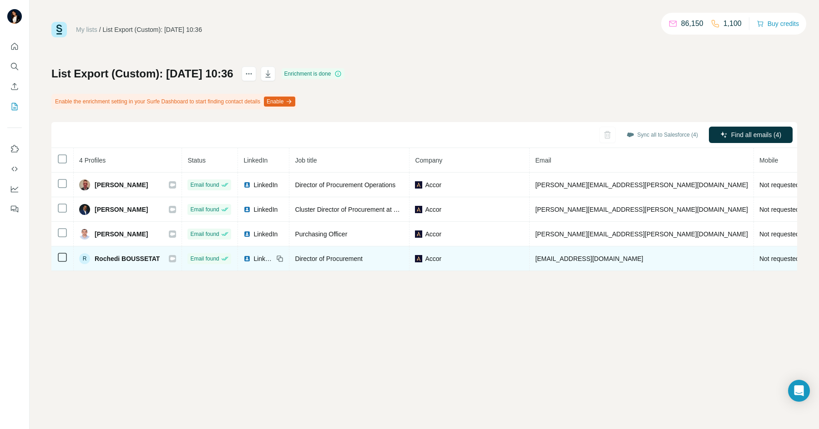
click at [175, 257] on icon at bounding box center [172, 258] width 5 height 3
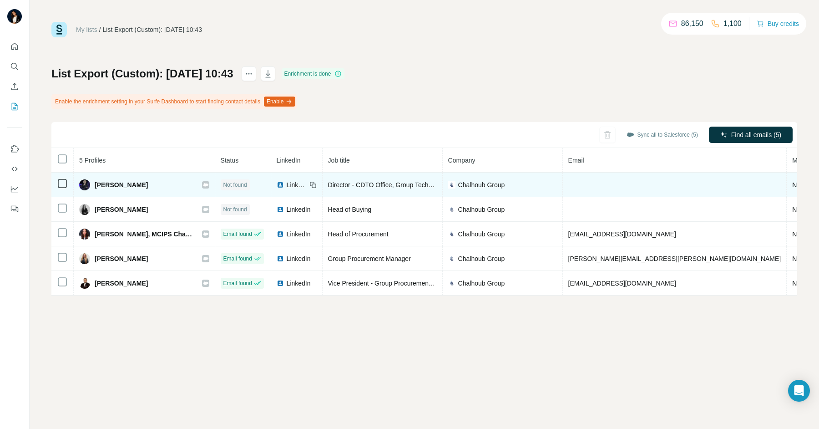
click at [203, 184] on icon at bounding box center [205, 184] width 5 height 3
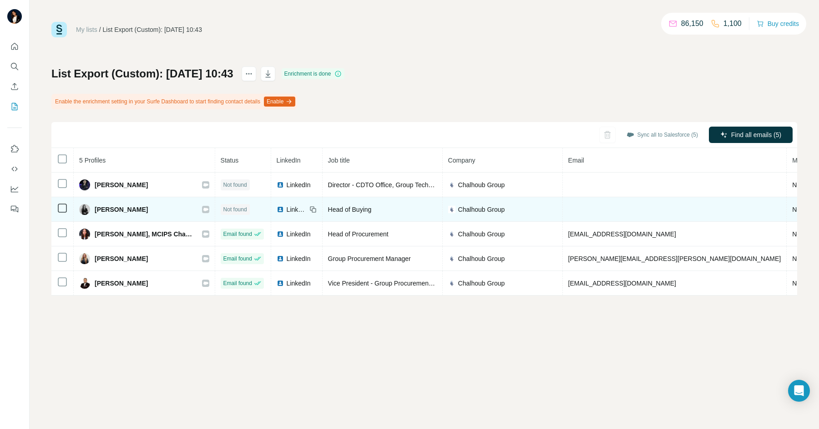
click at [203, 208] on icon at bounding box center [205, 209] width 5 height 3
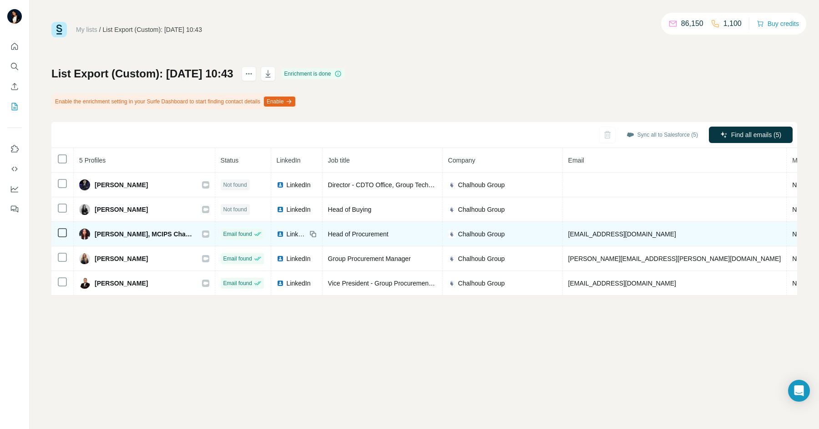
click at [203, 230] on icon at bounding box center [205, 233] width 5 height 7
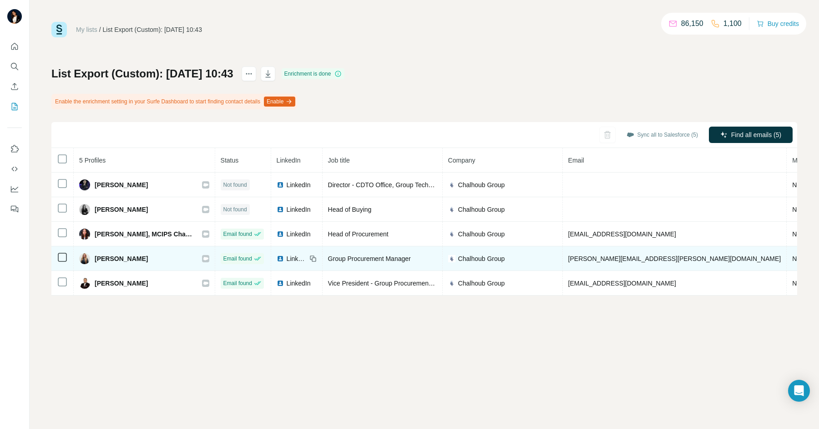
click at [203, 259] on icon at bounding box center [205, 258] width 5 height 7
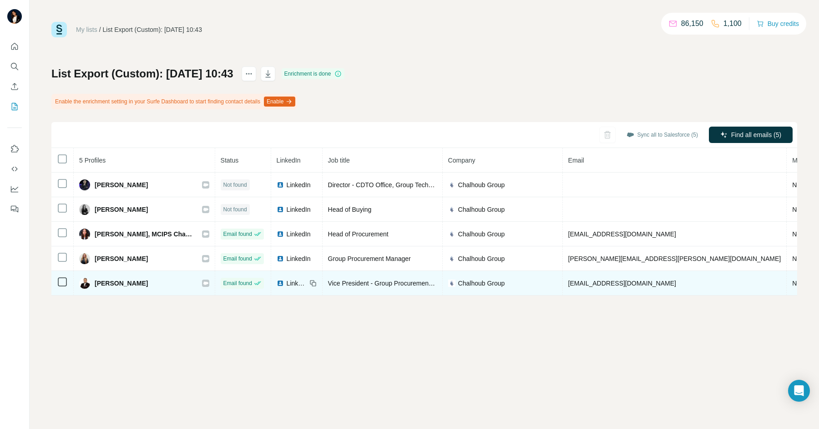
click at [203, 280] on icon at bounding box center [205, 283] width 5 height 7
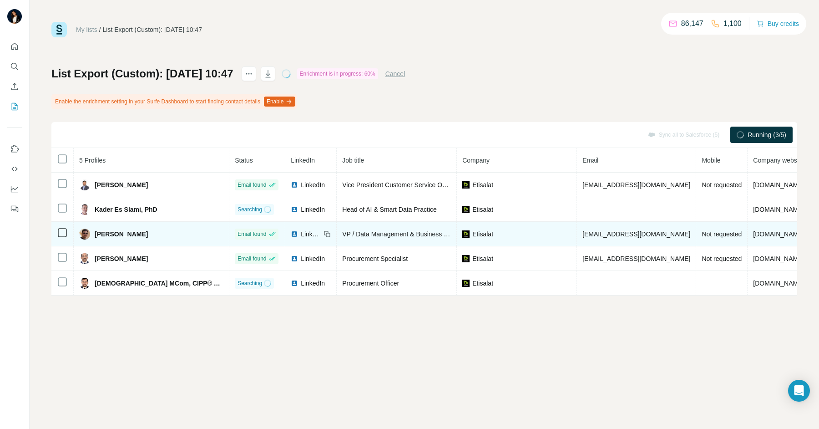
click at [366, 234] on span "VP / Data Management & Business Intelligence" at bounding box center [409, 233] width 134 height 7
copy span "VP / Data Management & Business Intelligence"
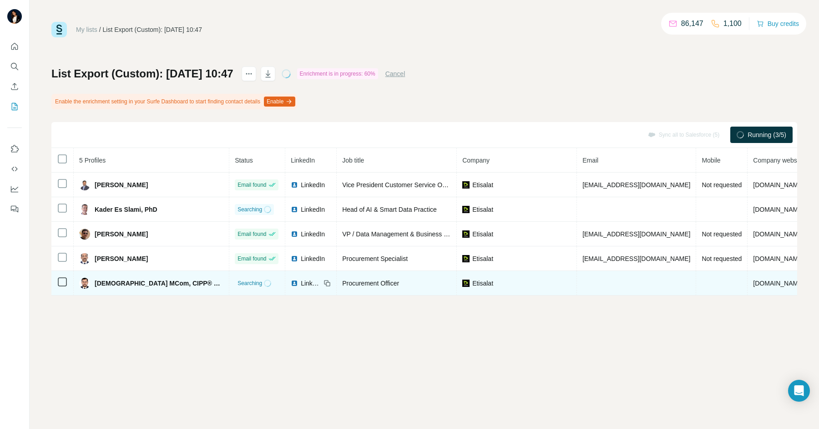
click at [342, 284] on span "Procurement Officer" at bounding box center [370, 283] width 57 height 7
copy span "Procurement Officer"
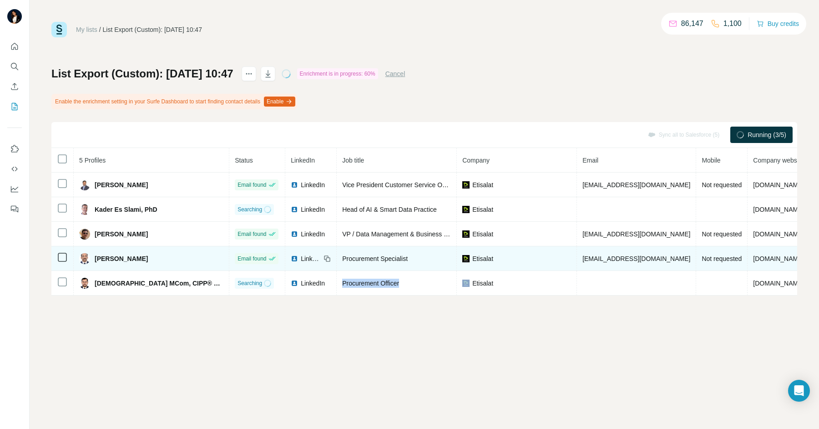
click at [342, 259] on span "Procurement Specialist" at bounding box center [375, 258] width 66 height 7
copy span "Procurement Specialist"
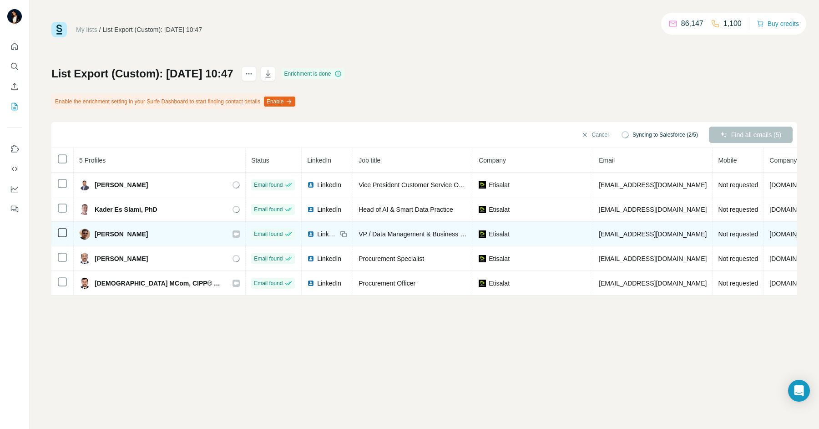
click at [234, 232] on icon at bounding box center [236, 233] width 5 height 3
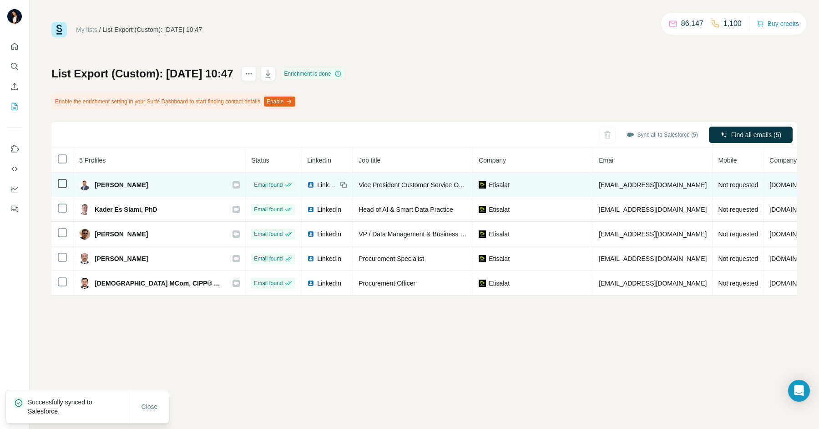
click at [234, 186] on icon at bounding box center [236, 184] width 5 height 7
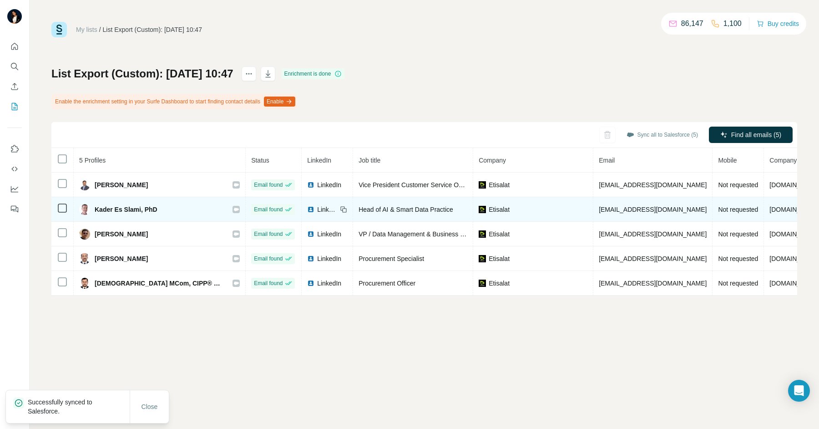
click at [234, 208] on icon at bounding box center [236, 209] width 5 height 3
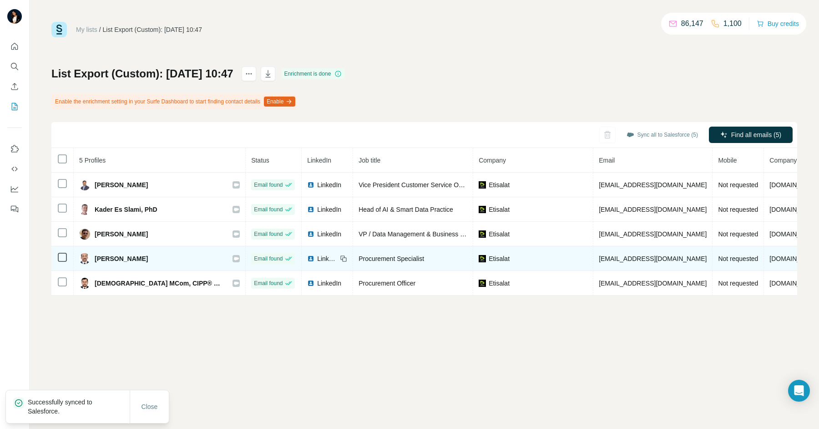
click at [234, 255] on icon at bounding box center [236, 258] width 5 height 7
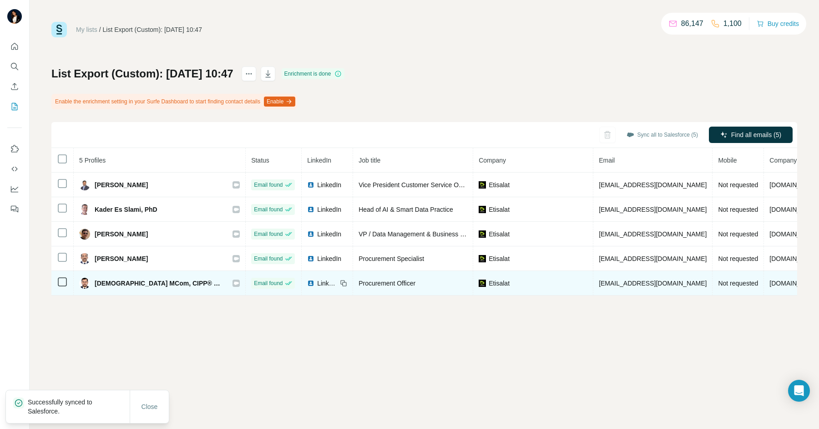
click at [234, 285] on icon at bounding box center [236, 283] width 5 height 7
